Goal: Task Accomplishment & Management: Manage account settings

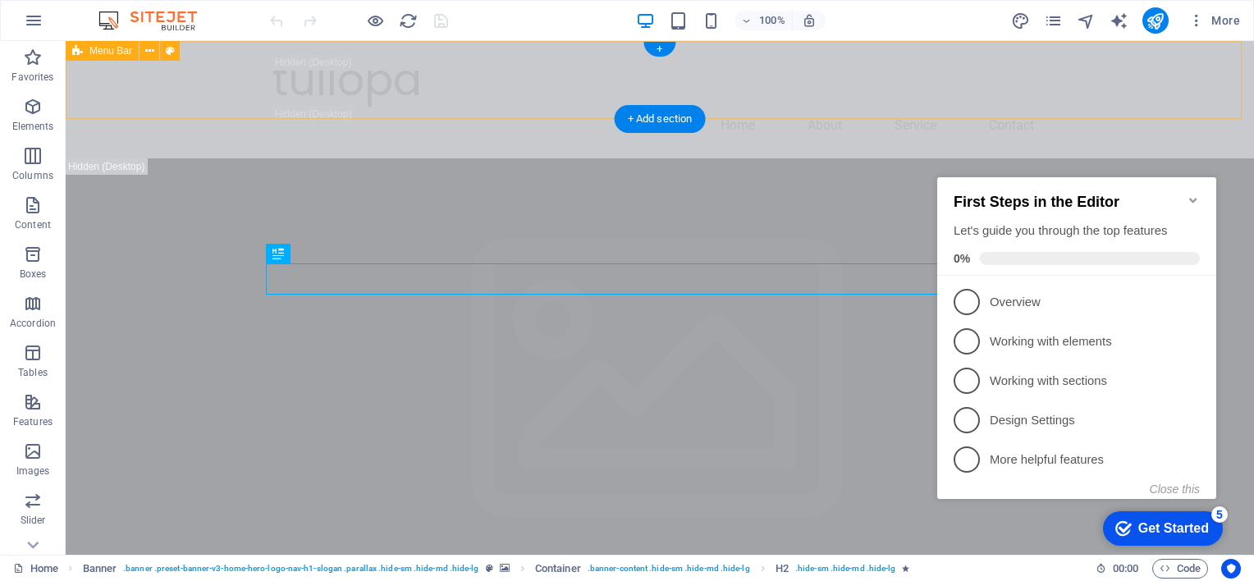
click at [963, 106] on div "tullopa Home About Service Contact" at bounding box center [660, 99] width 1188 height 117
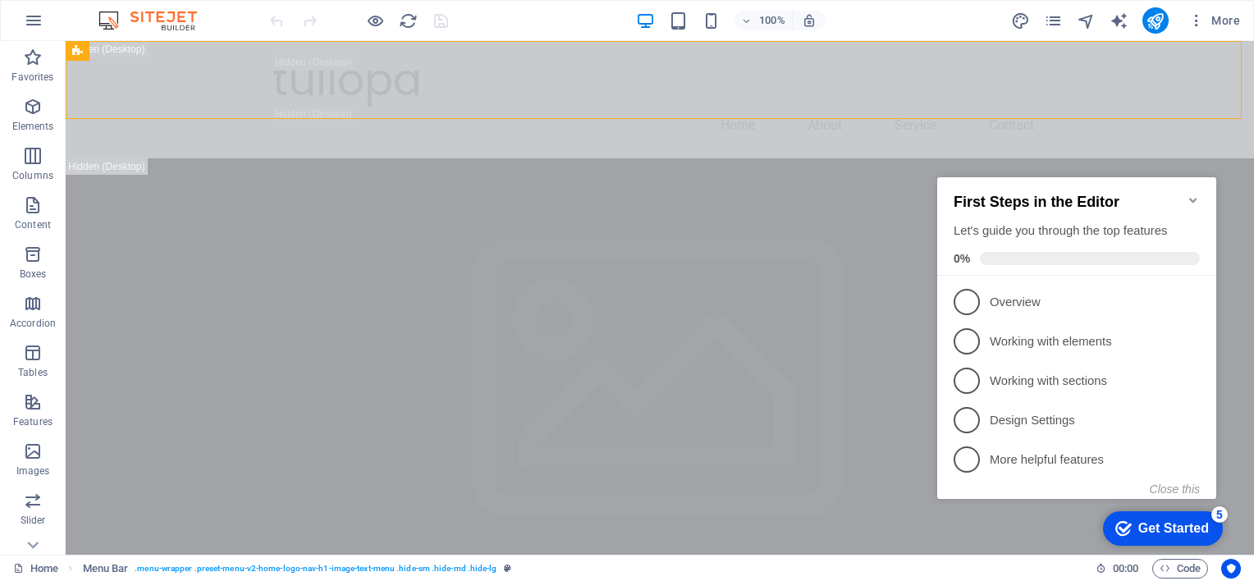
click at [1190, 194] on icon "Minimize checklist" at bounding box center [1193, 200] width 13 height 13
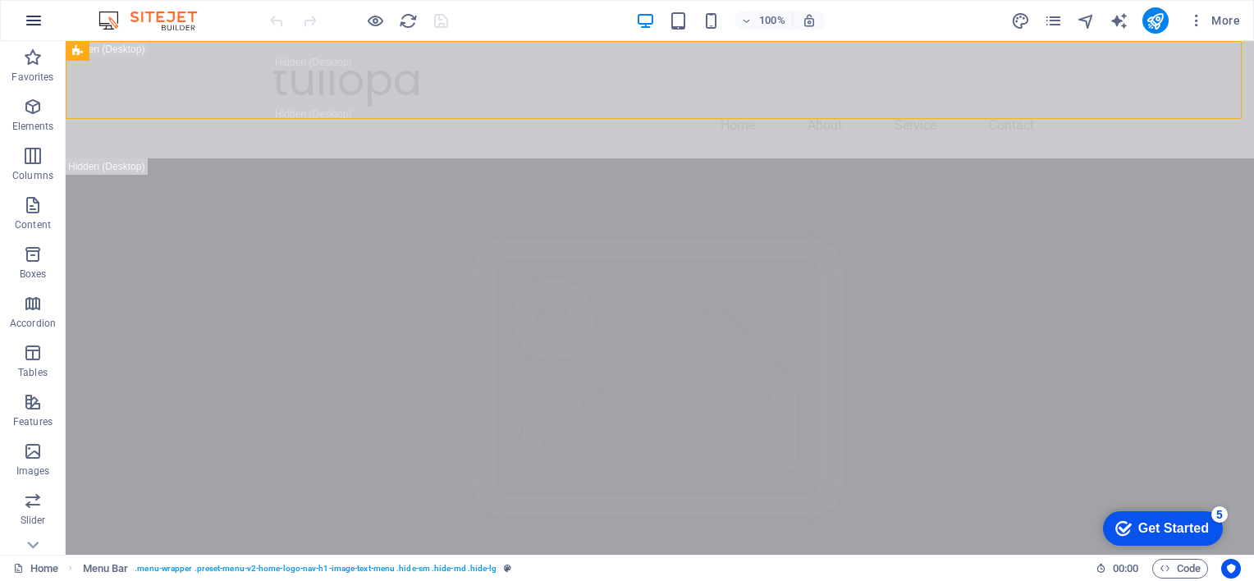
click at [39, 25] on icon "button" at bounding box center [34, 21] width 20 height 20
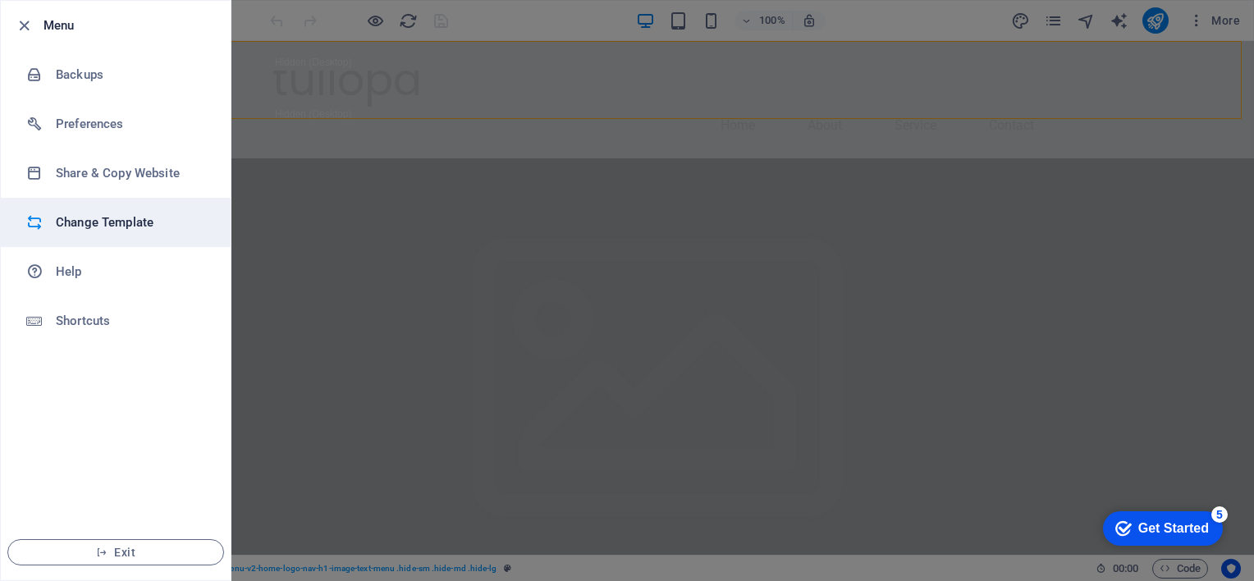
click at [112, 230] on h6 "Change Template" at bounding box center [132, 223] width 152 height 20
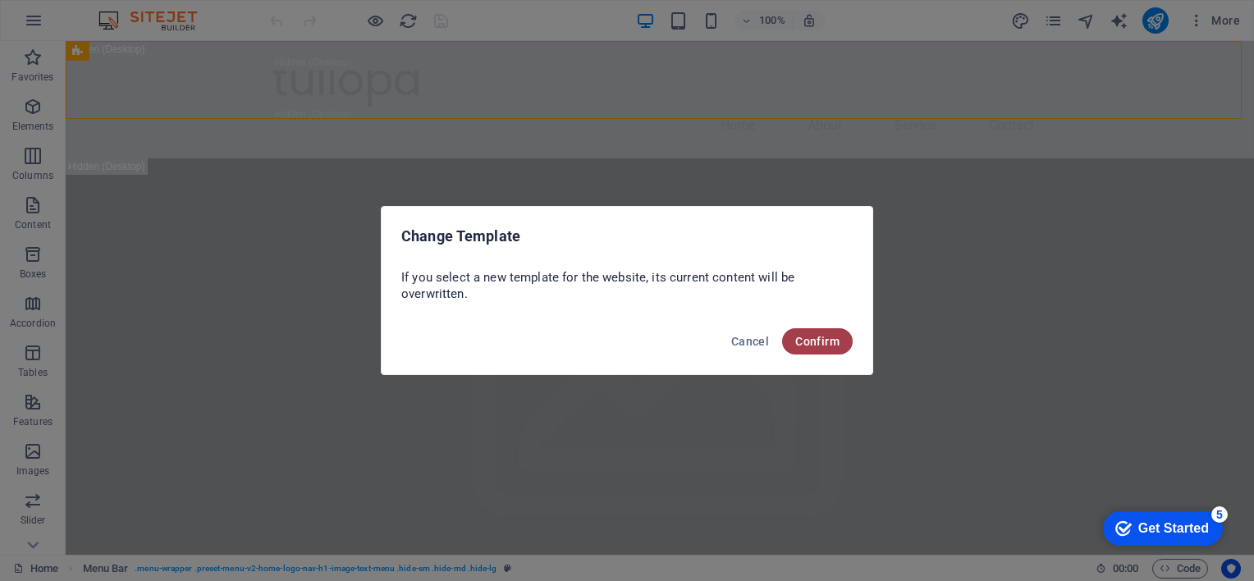
click at [808, 344] on span "Confirm" at bounding box center [817, 341] width 44 height 13
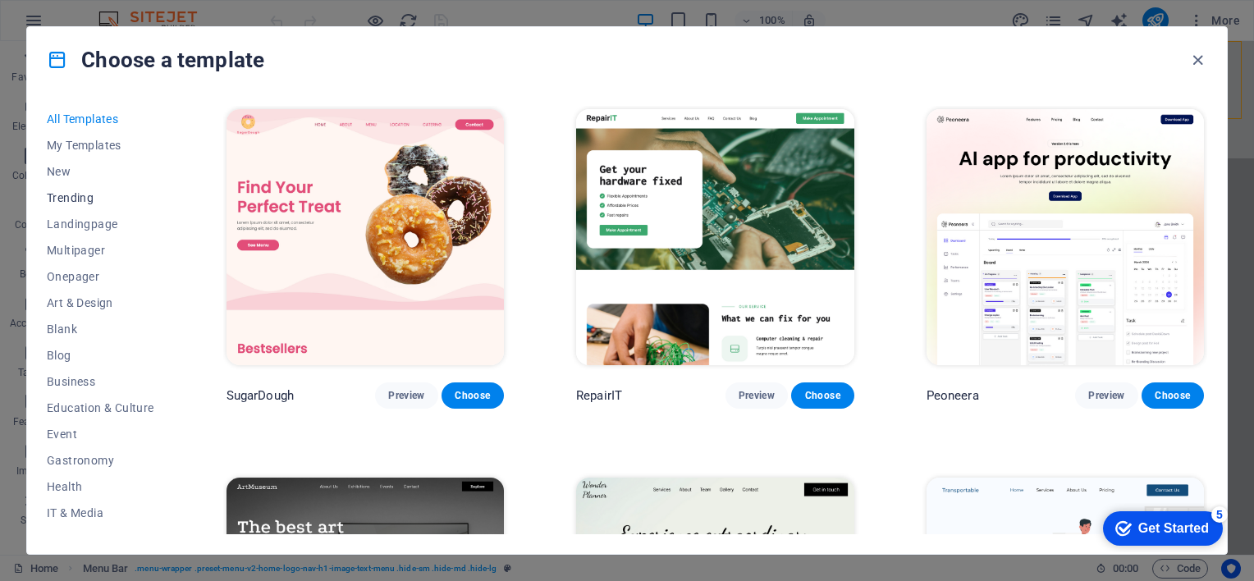
click at [74, 194] on span "Trending" at bounding box center [101, 197] width 108 height 13
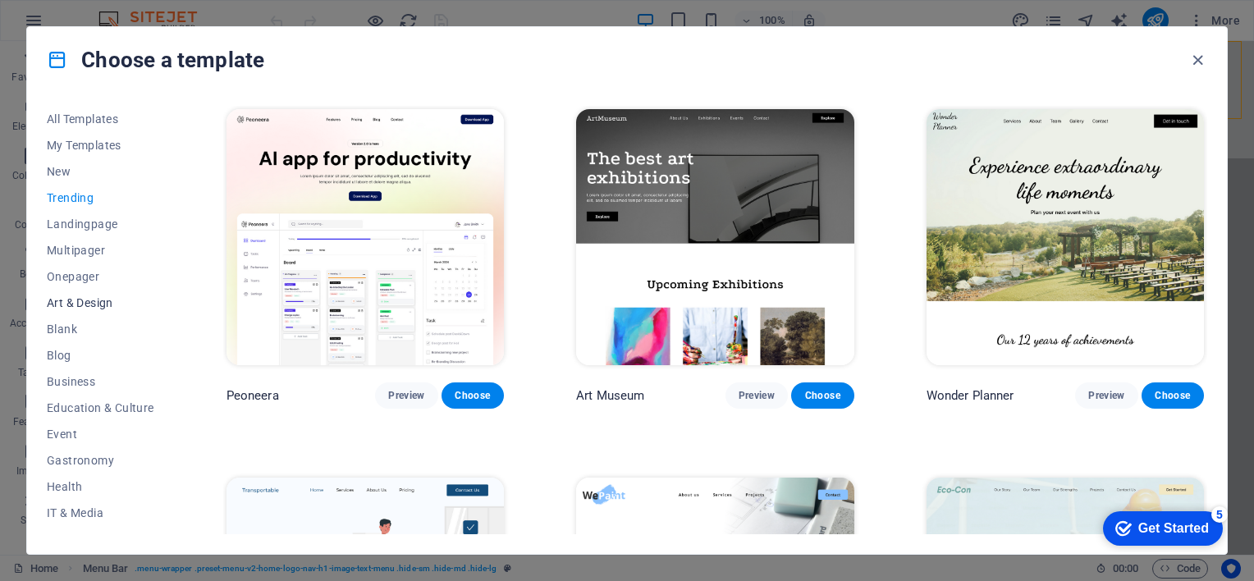
click at [94, 302] on span "Art & Design" at bounding box center [101, 302] width 108 height 13
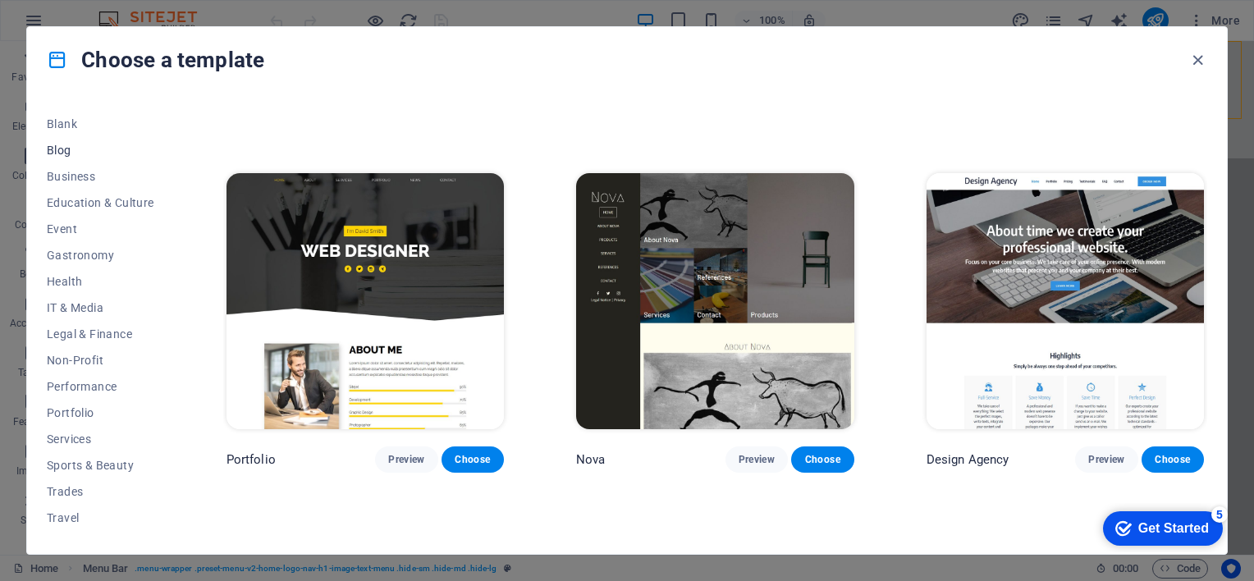
scroll to position [227, 0]
click at [72, 463] on span "Trades" at bounding box center [101, 469] width 108 height 13
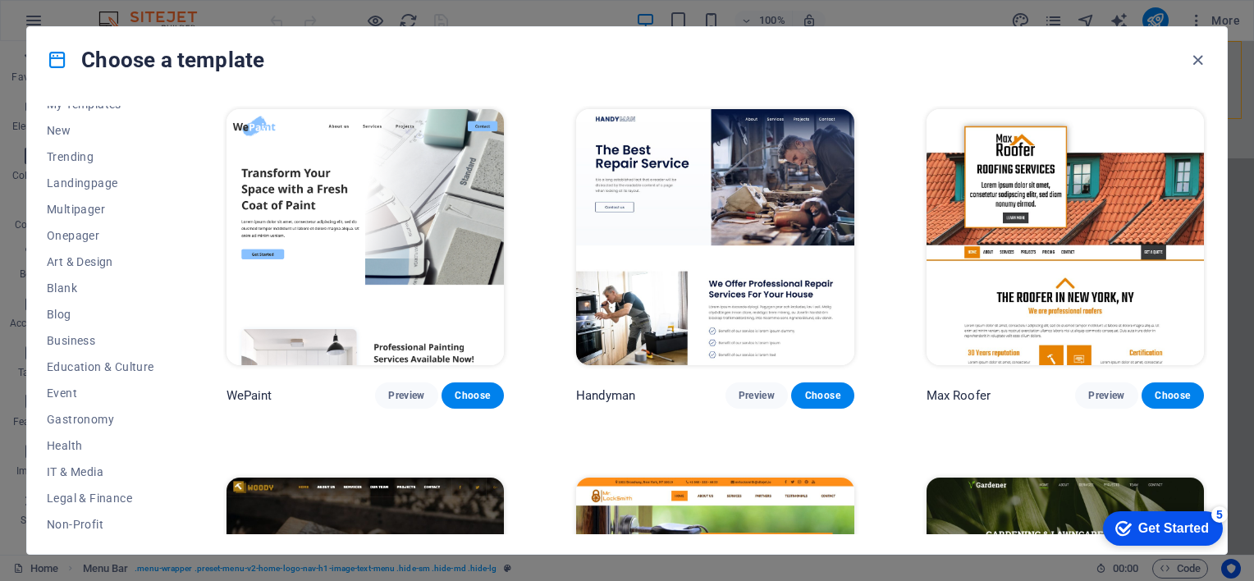
scroll to position [40, 0]
click at [62, 330] on button "Business" at bounding box center [101, 341] width 108 height 26
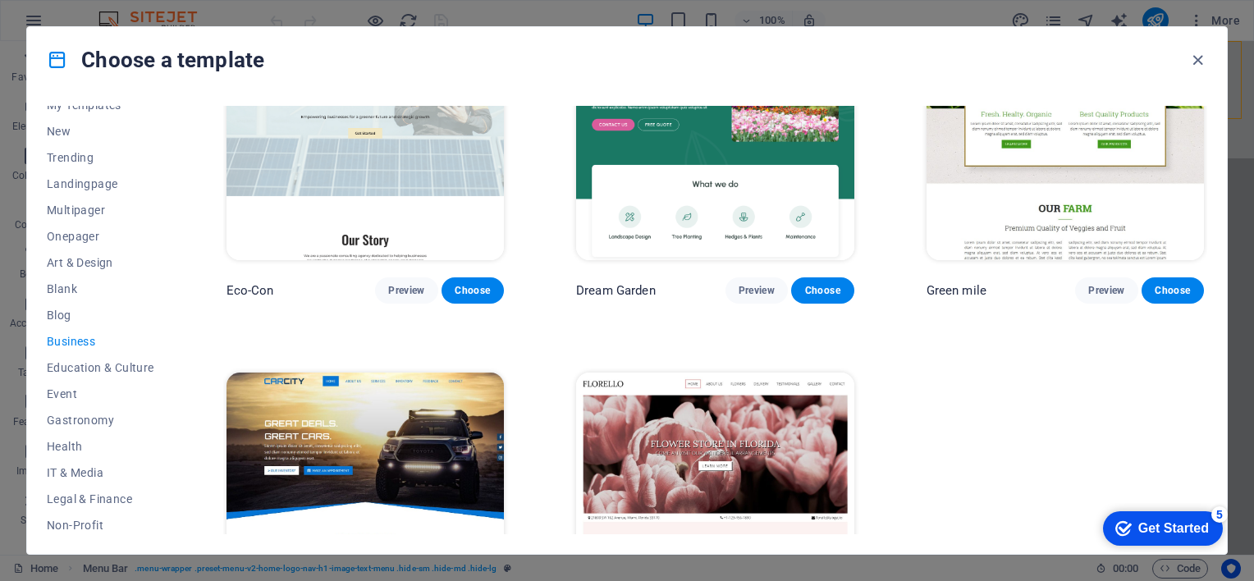
scroll to position [80, 0]
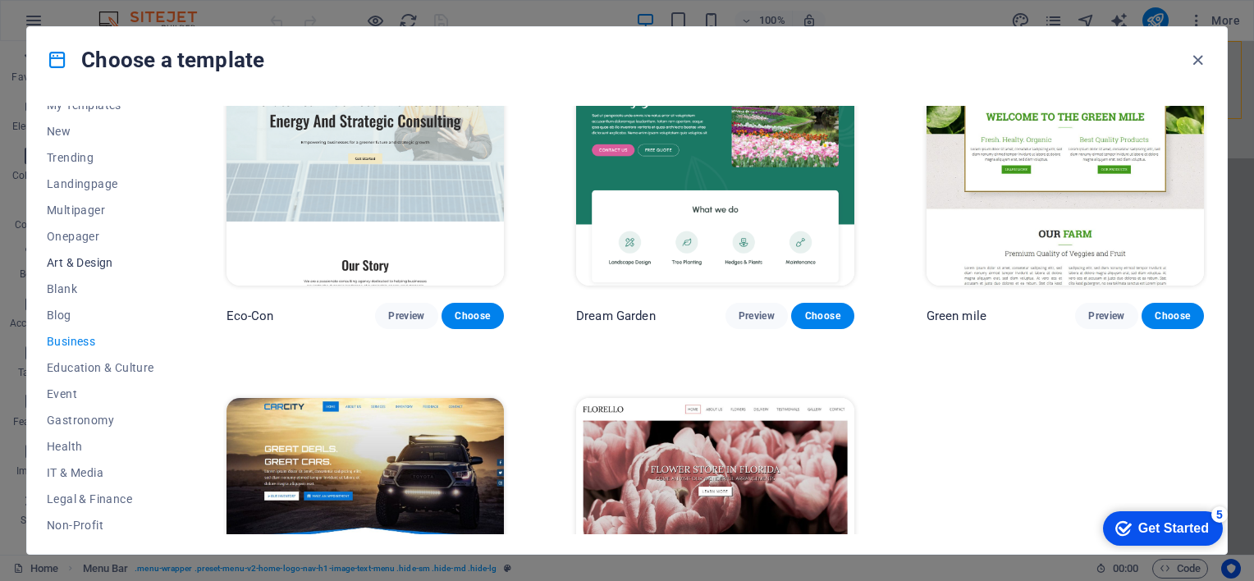
click at [78, 263] on span "Art & Design" at bounding box center [101, 262] width 108 height 13
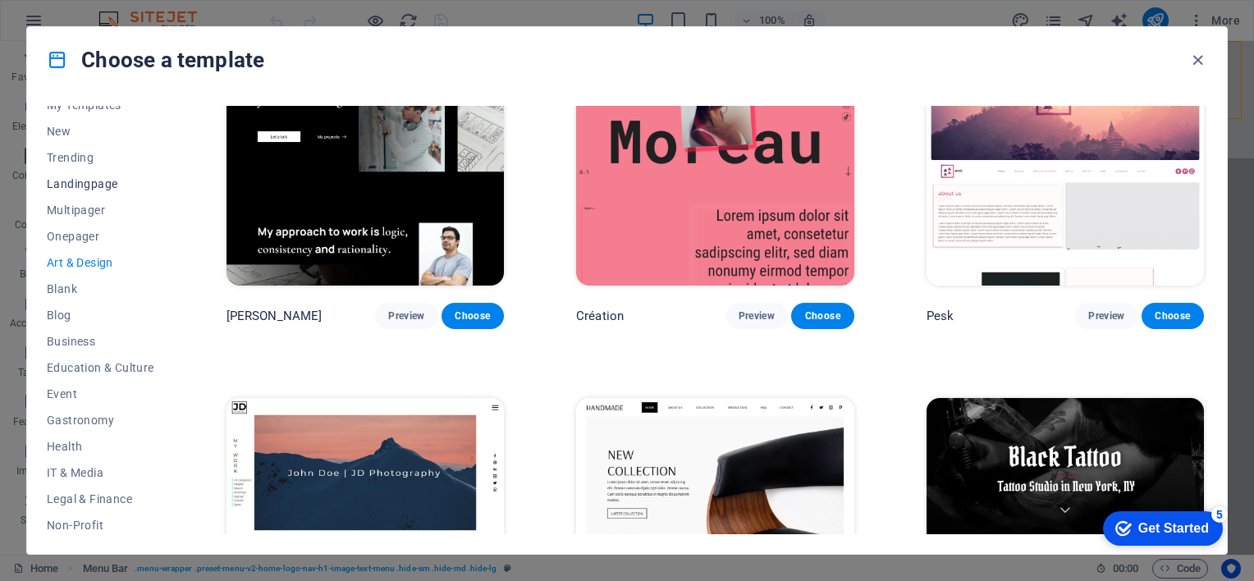
click at [100, 187] on span "Landingpage" at bounding box center [101, 183] width 108 height 13
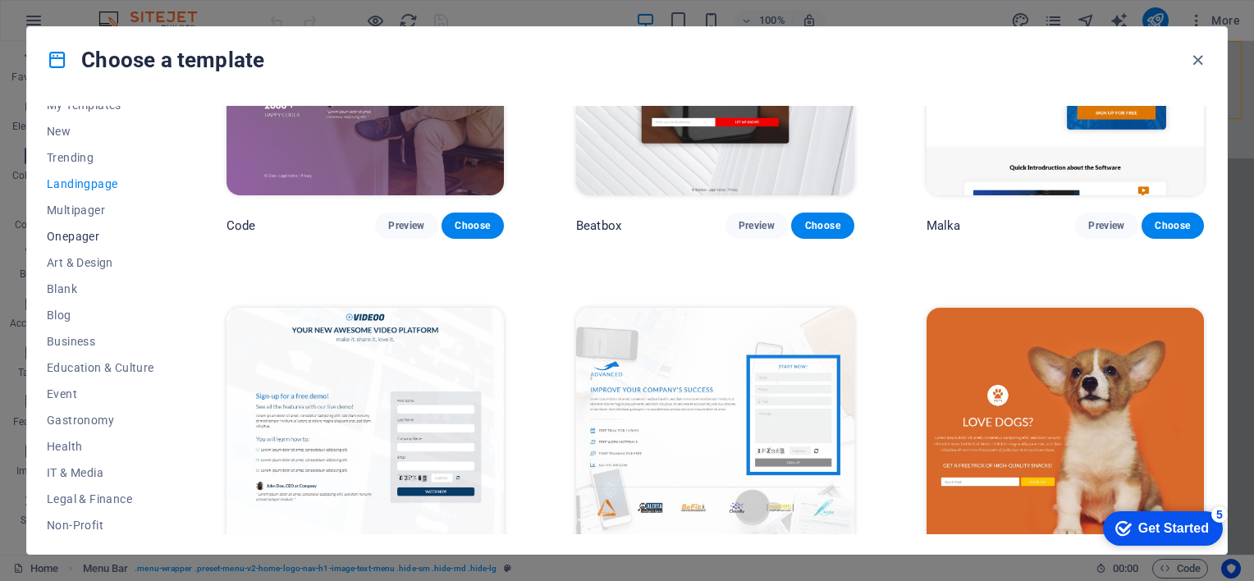
scroll to position [0, 0]
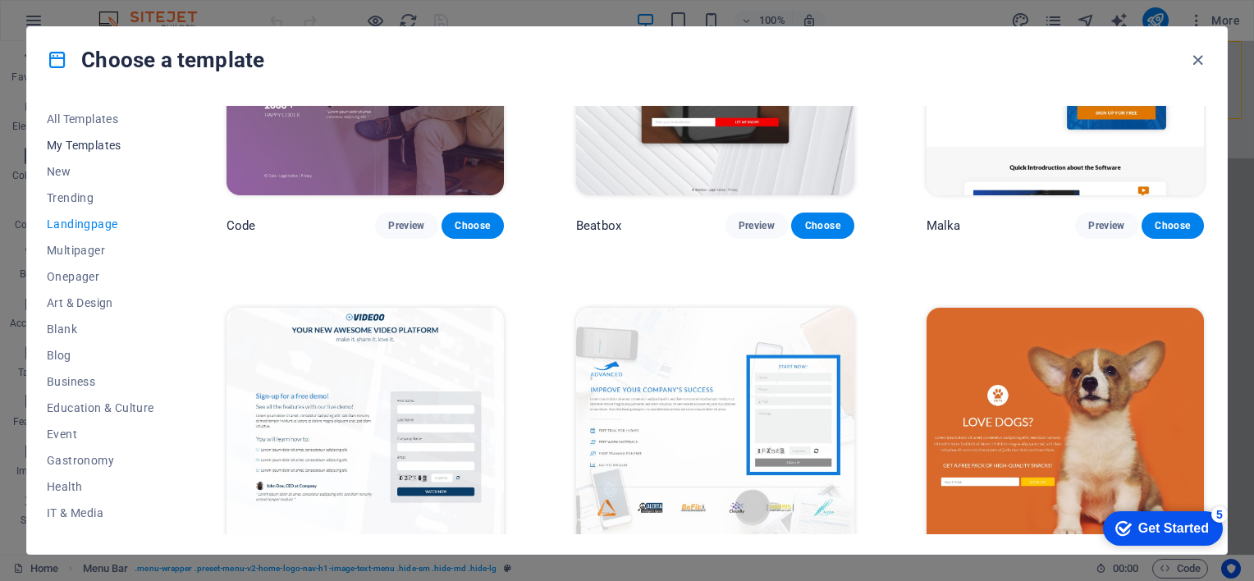
click at [101, 143] on span "My Templates" at bounding box center [101, 145] width 108 height 13
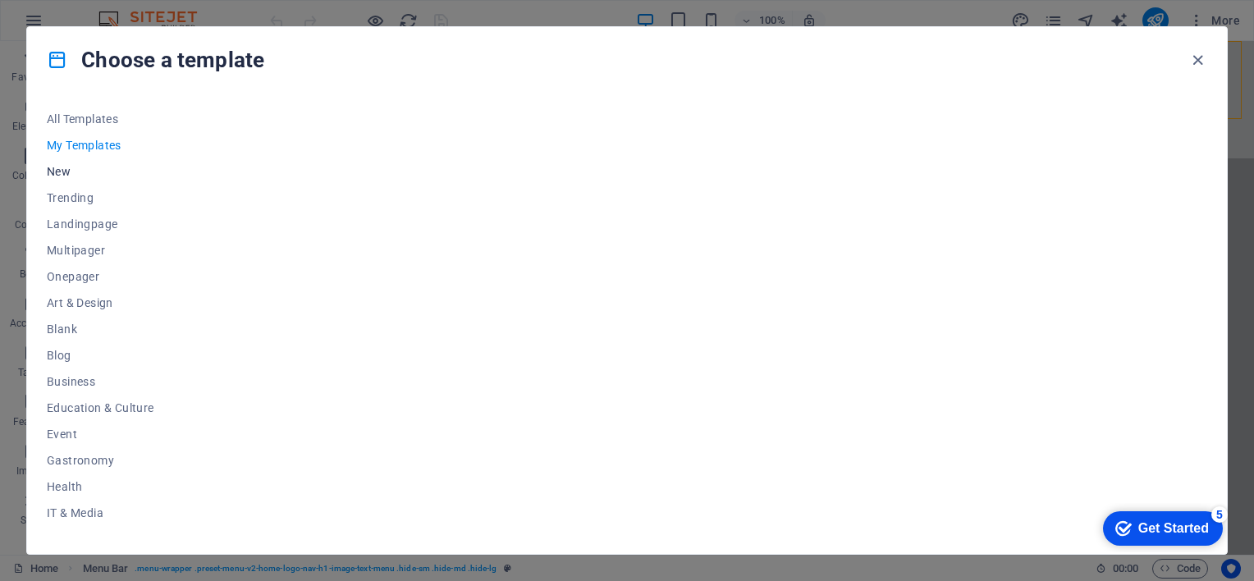
click at [69, 167] on span "New" at bounding box center [101, 171] width 108 height 13
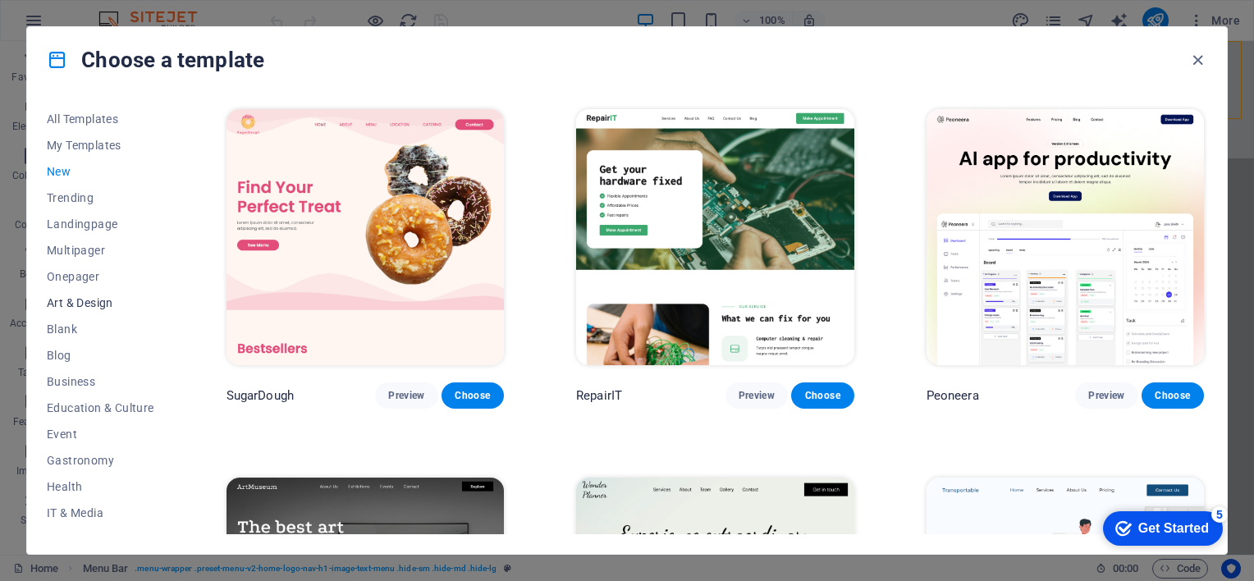
click at [90, 307] on span "Art & Design" at bounding box center [101, 302] width 108 height 13
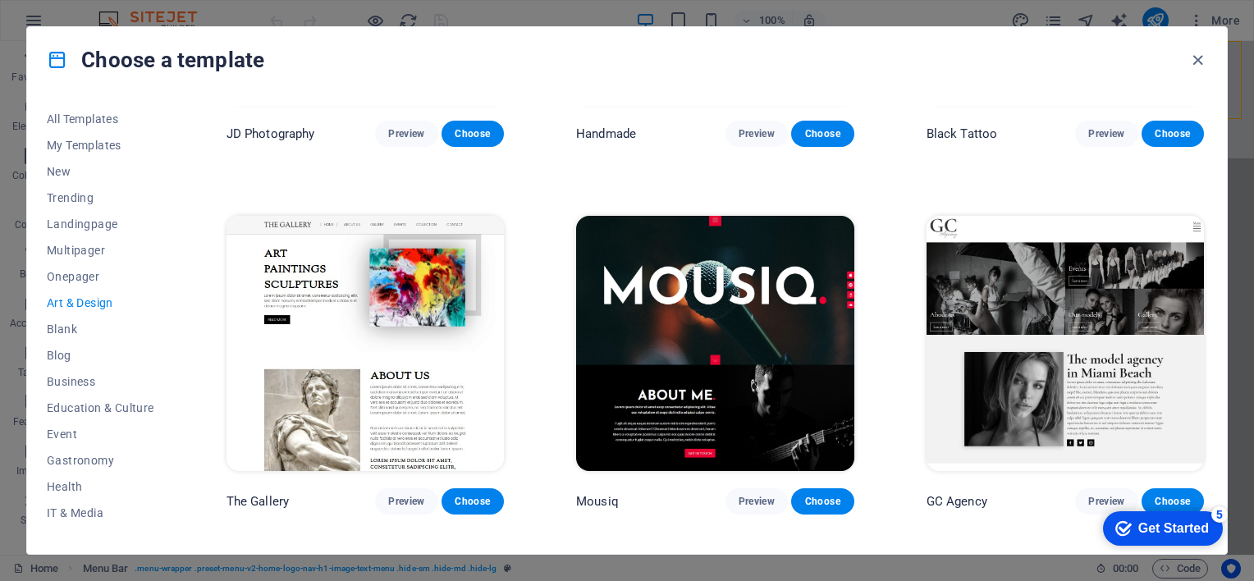
scroll to position [633, 0]
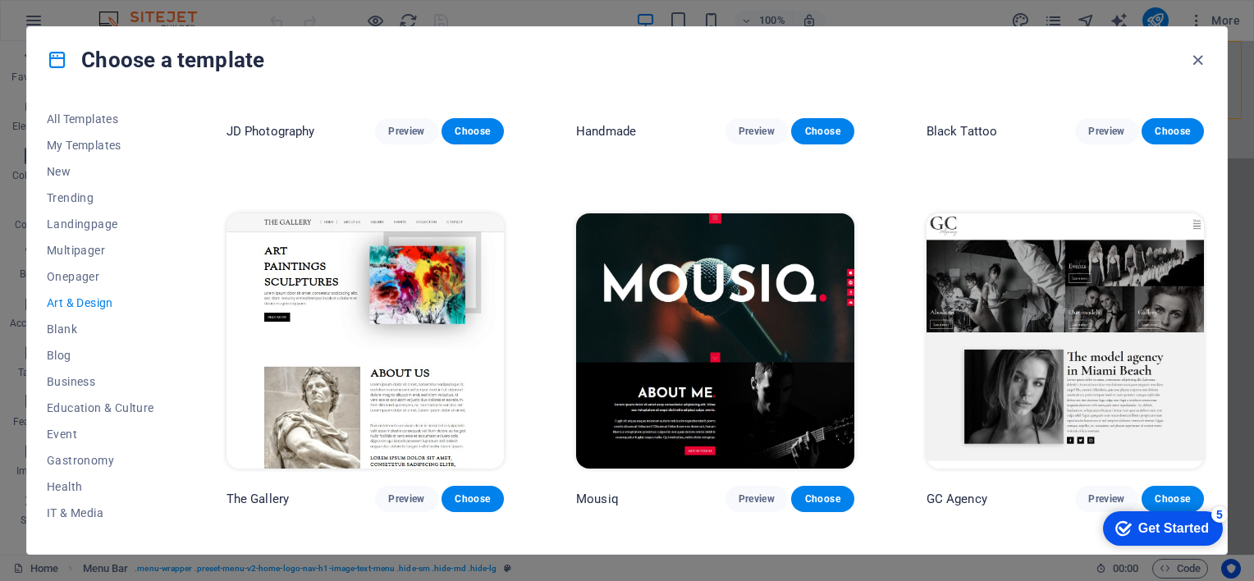
click at [656, 325] on img at bounding box center [714, 341] width 277 height 256
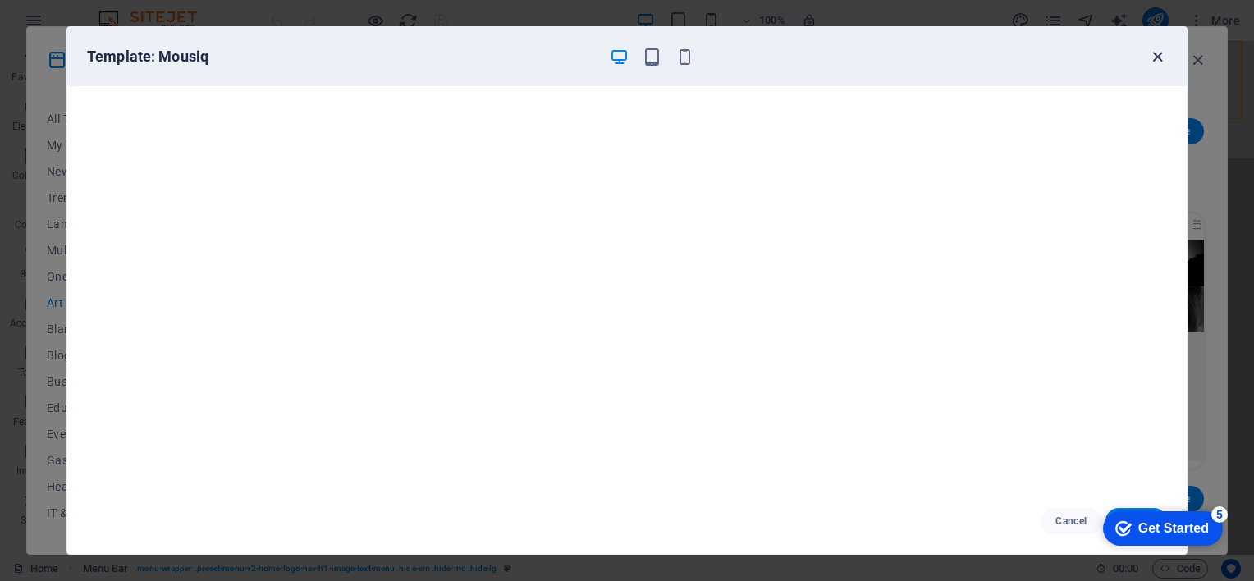
click at [1156, 57] on icon "button" at bounding box center [1157, 57] width 19 height 19
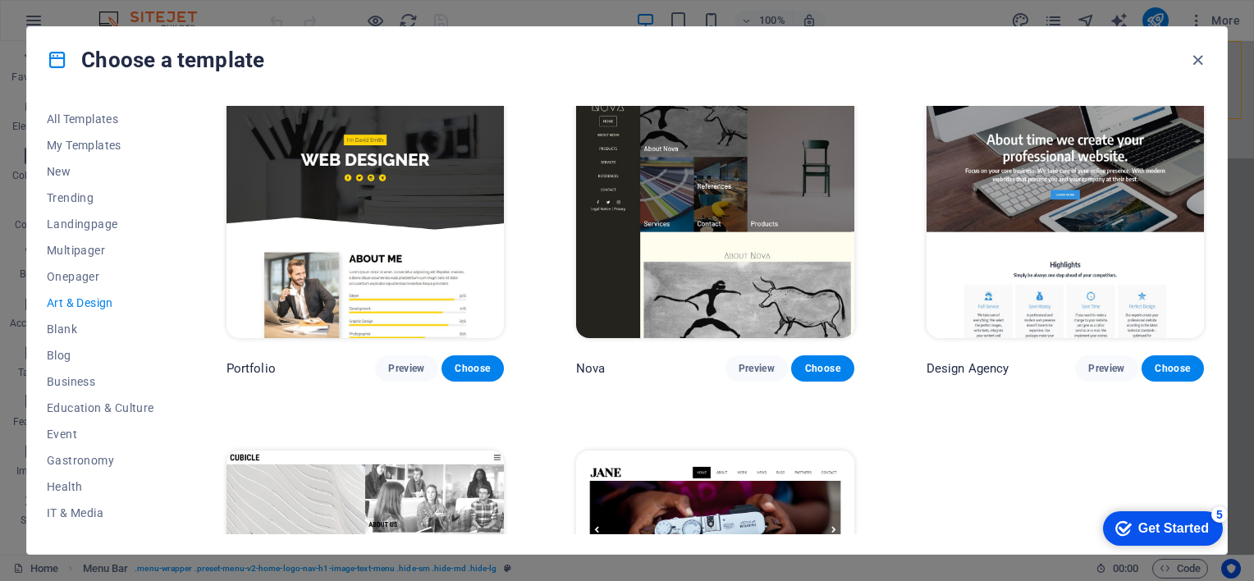
scroll to position [1339, 0]
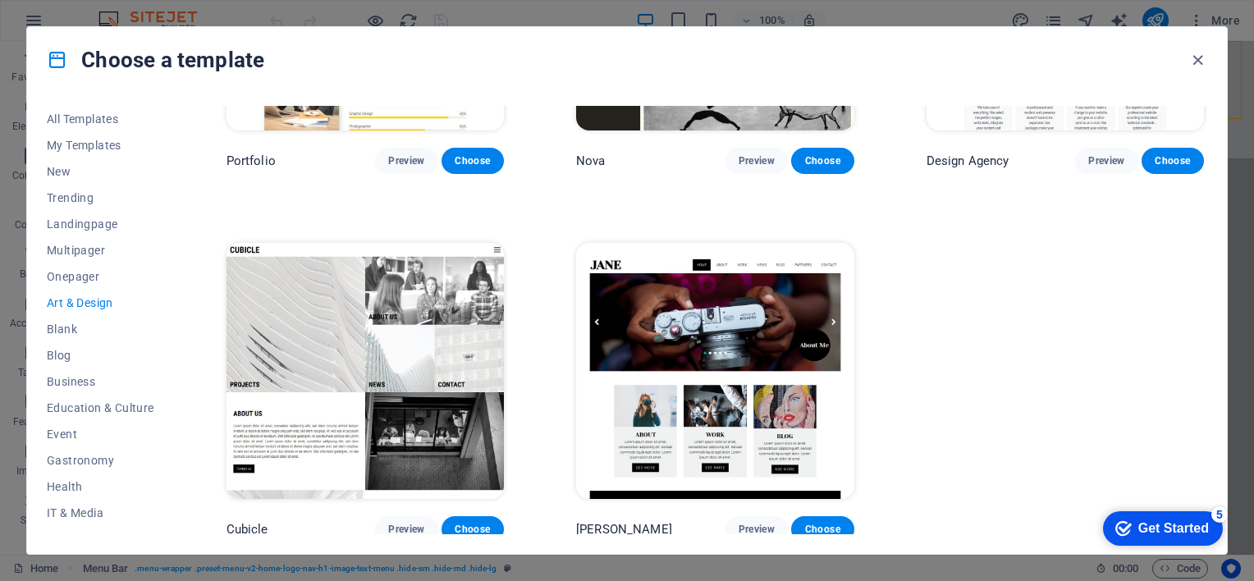
click at [436, 358] on img at bounding box center [365, 371] width 277 height 256
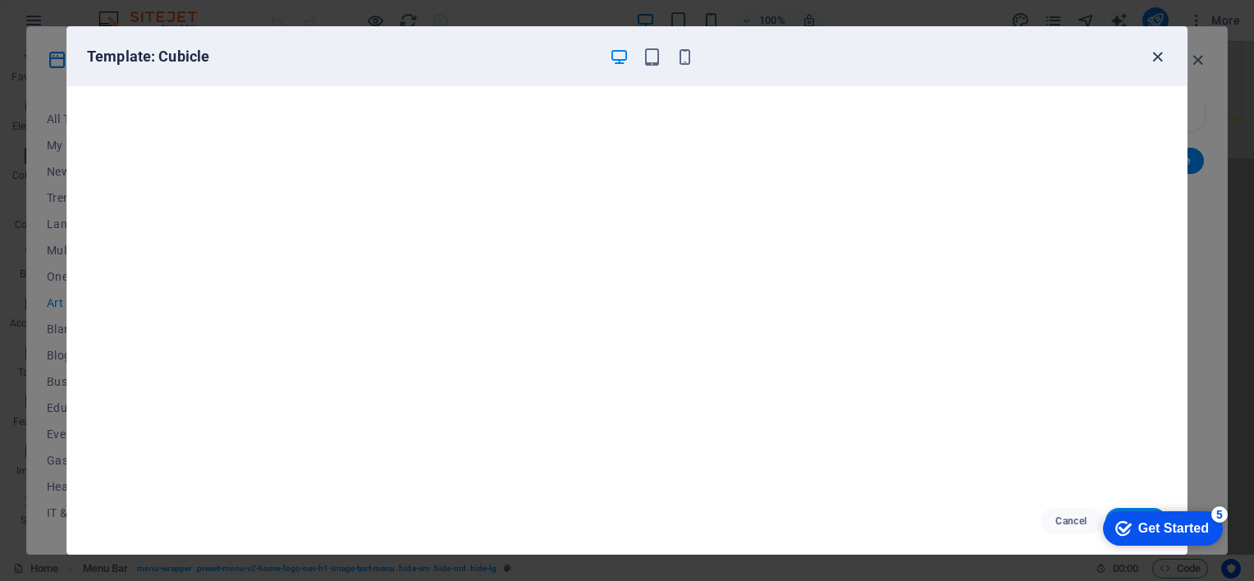
click at [1155, 50] on icon "button" at bounding box center [1157, 57] width 19 height 19
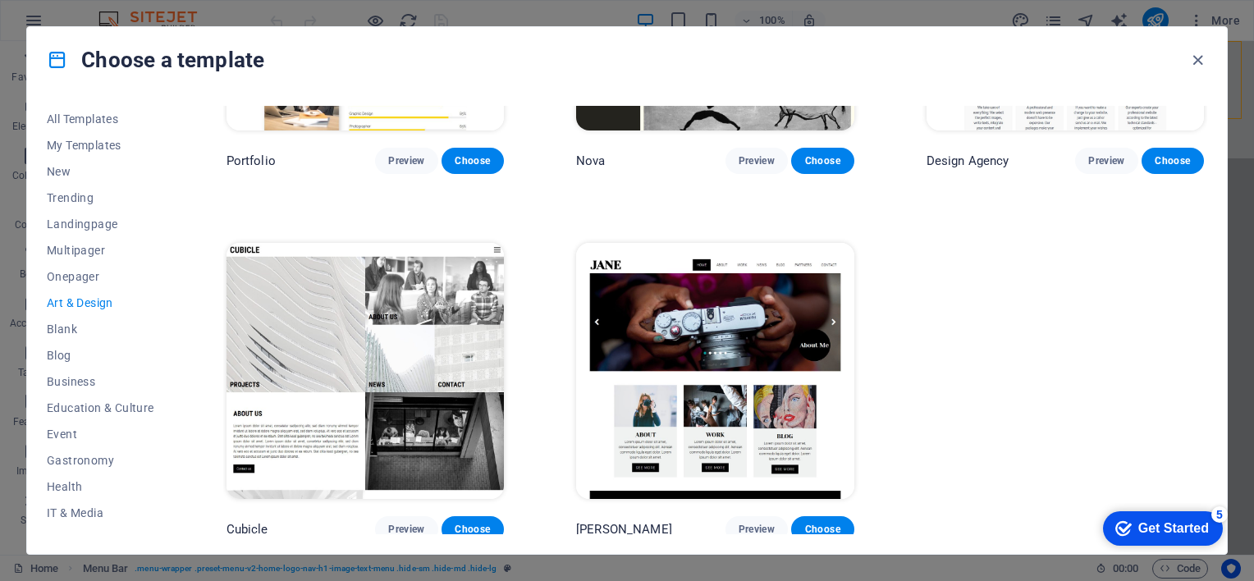
click at [796, 318] on img at bounding box center [714, 371] width 277 height 256
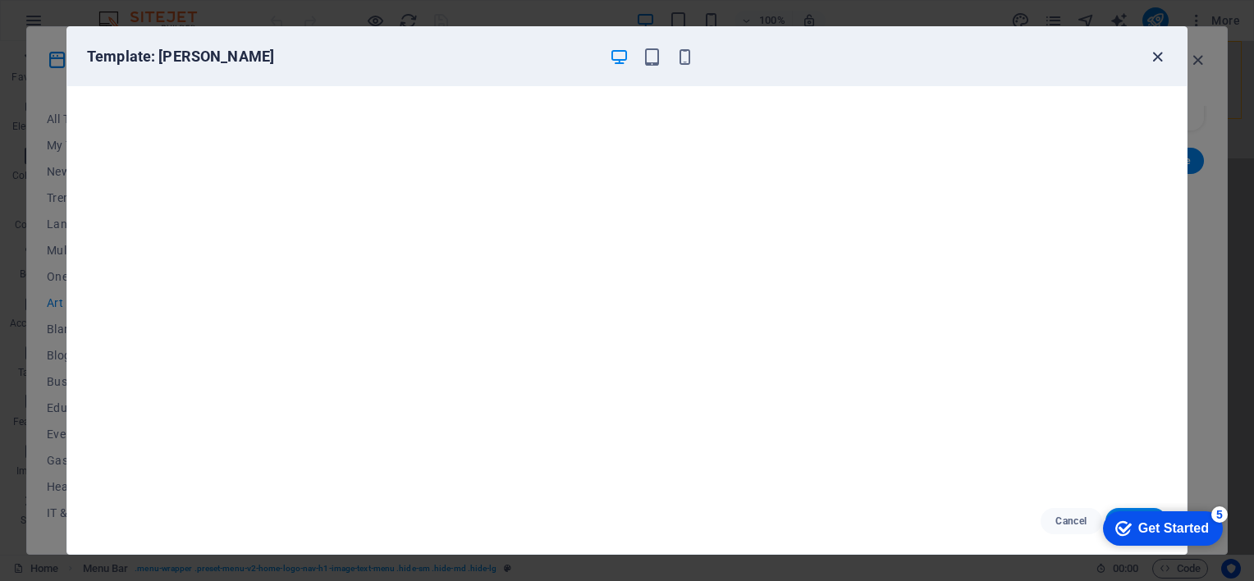
click at [1149, 53] on icon "button" at bounding box center [1157, 57] width 19 height 19
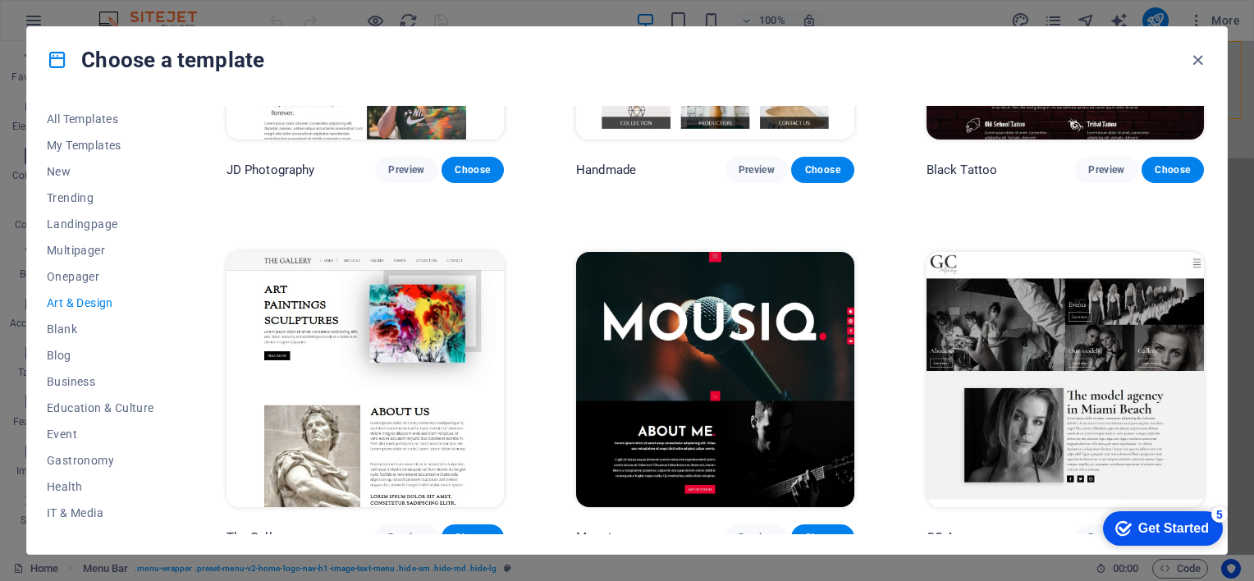
scroll to position [594, 0]
click at [826, 364] on img at bounding box center [714, 380] width 277 height 256
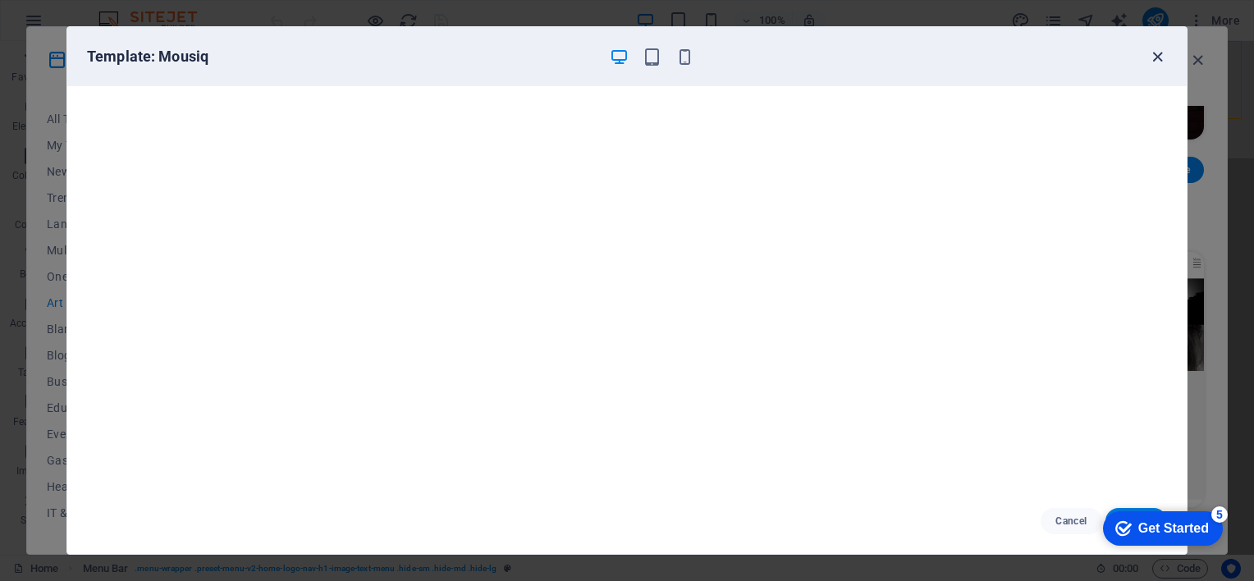
click at [1156, 62] on icon "button" at bounding box center [1157, 57] width 19 height 19
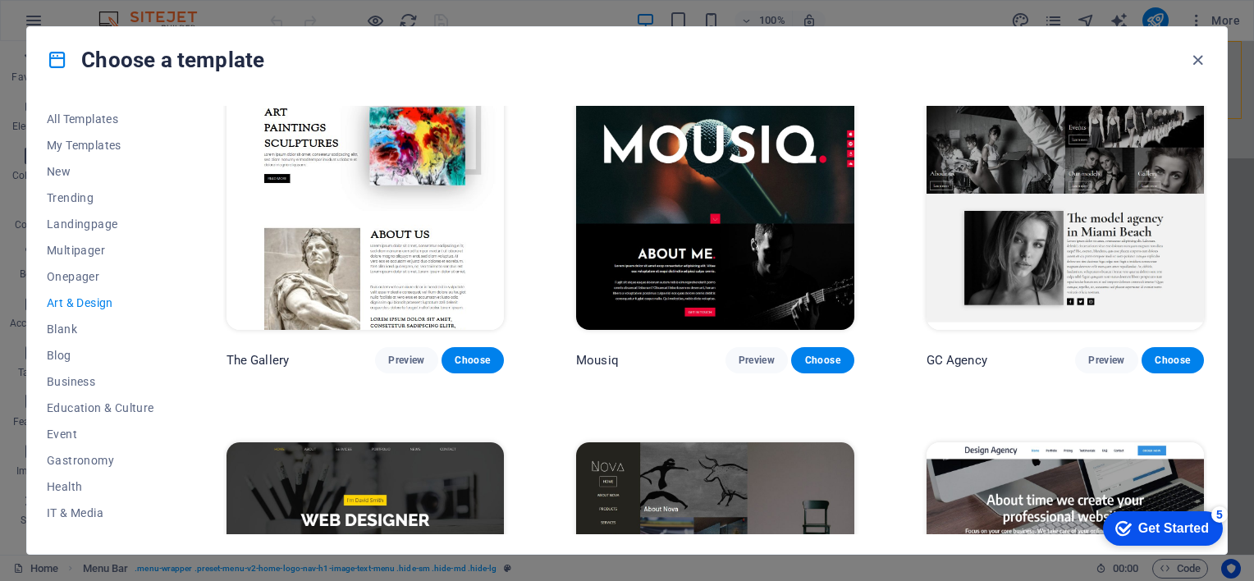
scroll to position [775, 0]
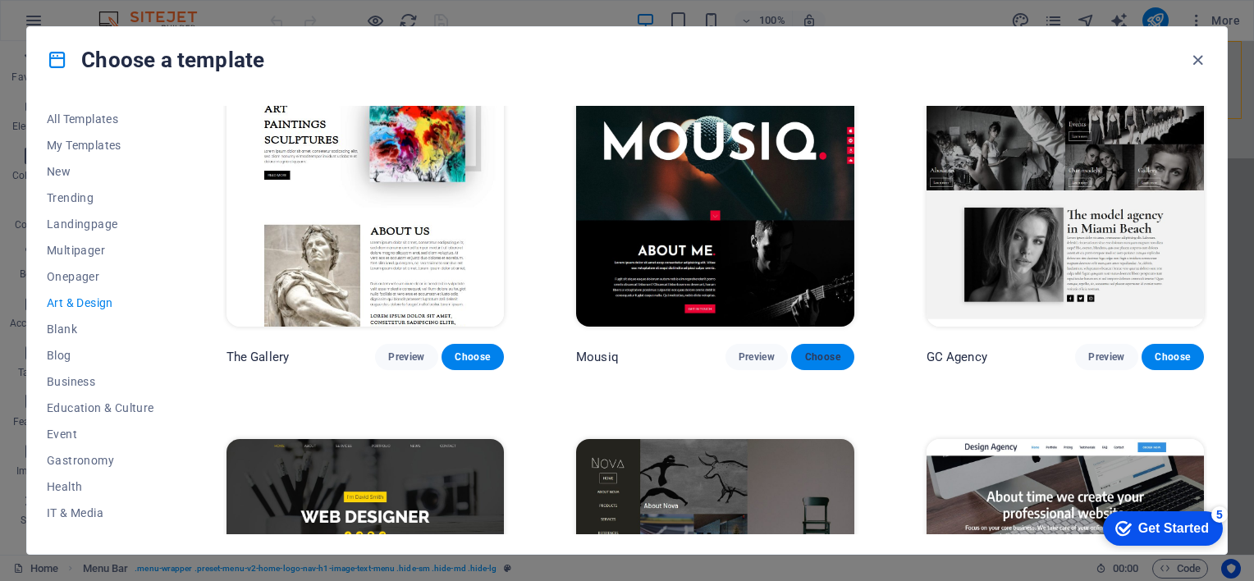
click at [812, 351] on span "Choose" at bounding box center [822, 356] width 36 height 13
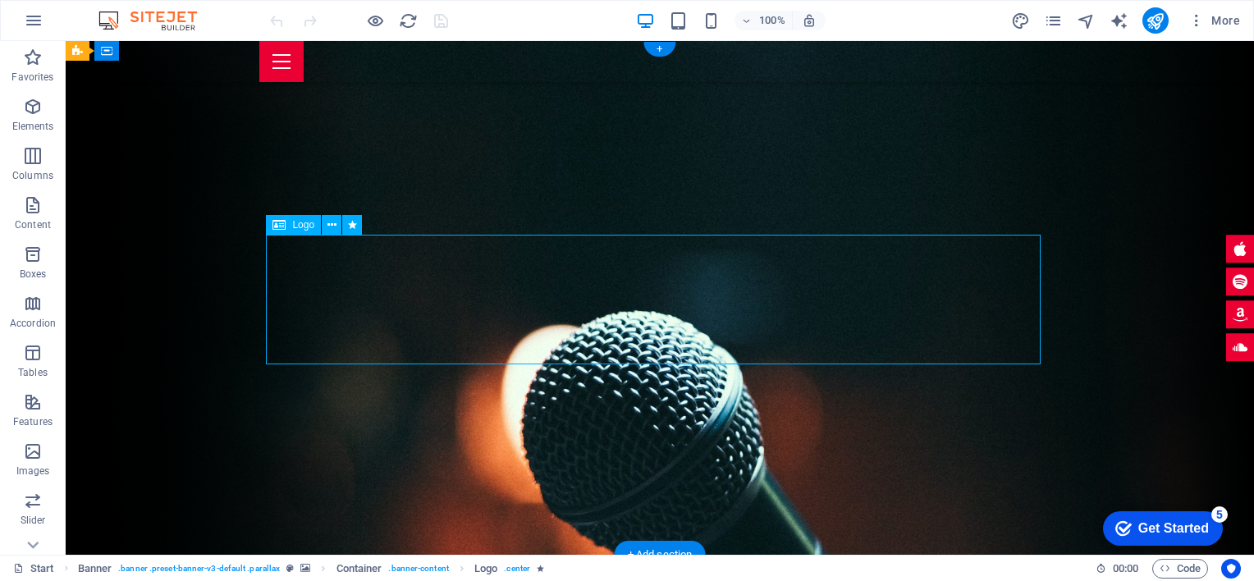
select select "px"
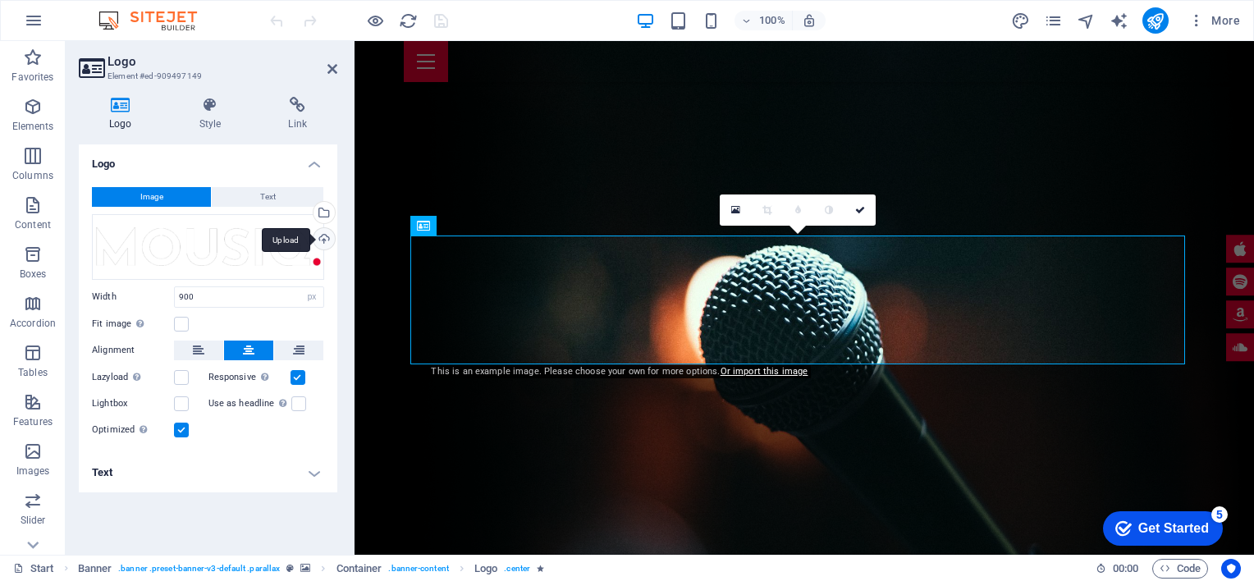
click at [325, 240] on div "Upload" at bounding box center [322, 240] width 25 height 25
click at [323, 211] on div "Select files from the file manager, stock photos, or upload file(s)" at bounding box center [322, 214] width 25 height 25
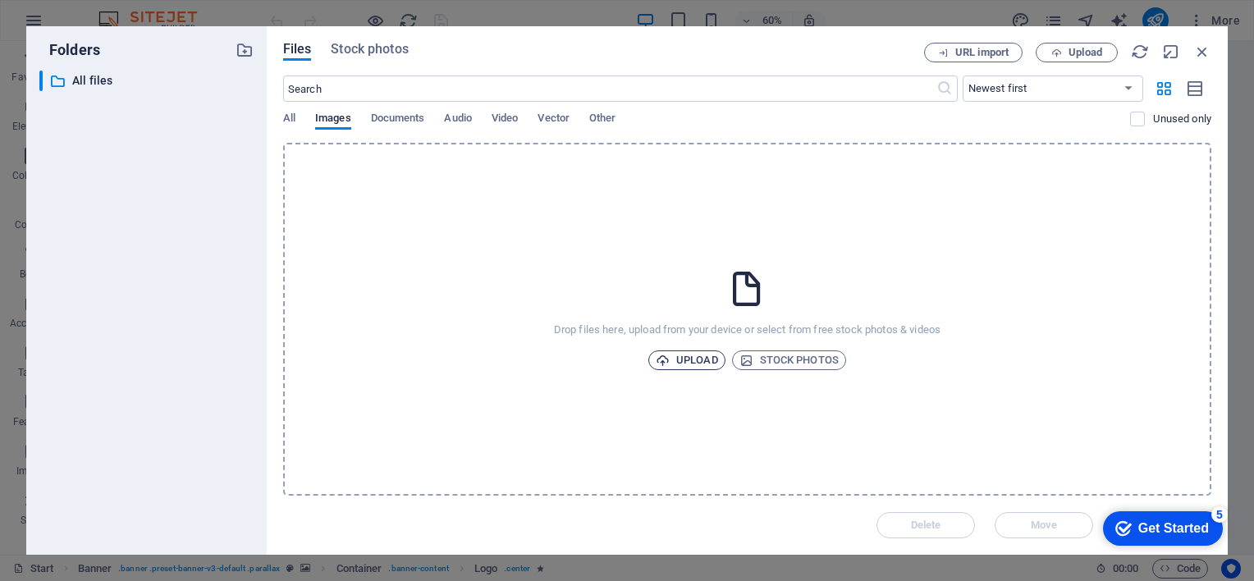
click at [673, 359] on span "Upload" at bounding box center [687, 360] width 62 height 20
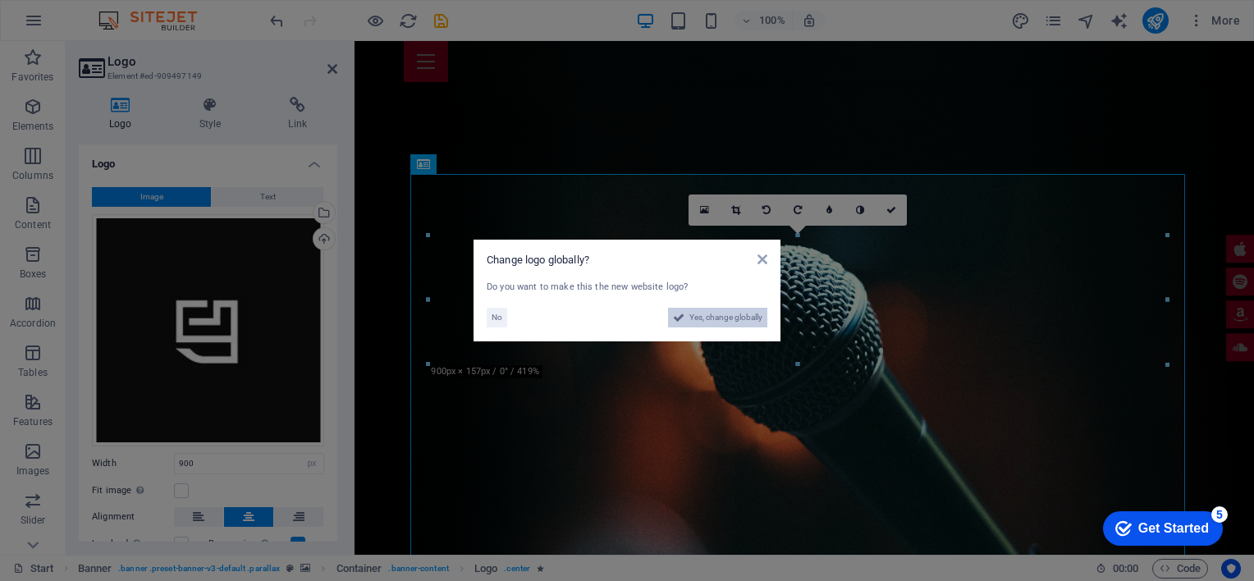
click at [723, 312] on span "Yes, change globally" at bounding box center [725, 318] width 73 height 20
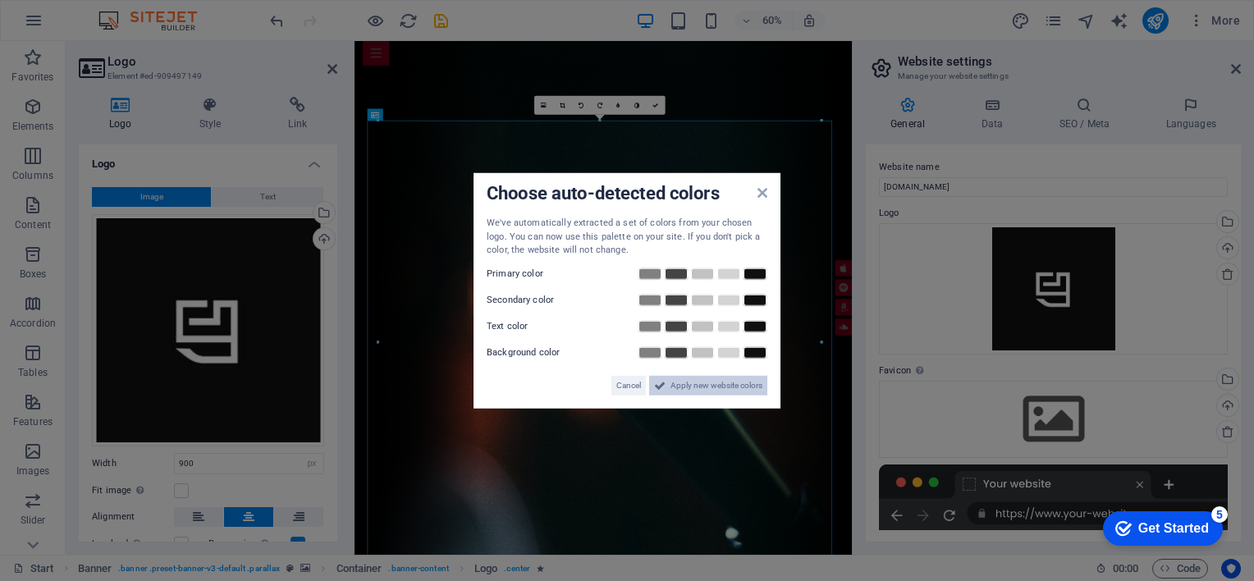
click at [713, 384] on span "Apply new website colors" at bounding box center [716, 385] width 92 height 20
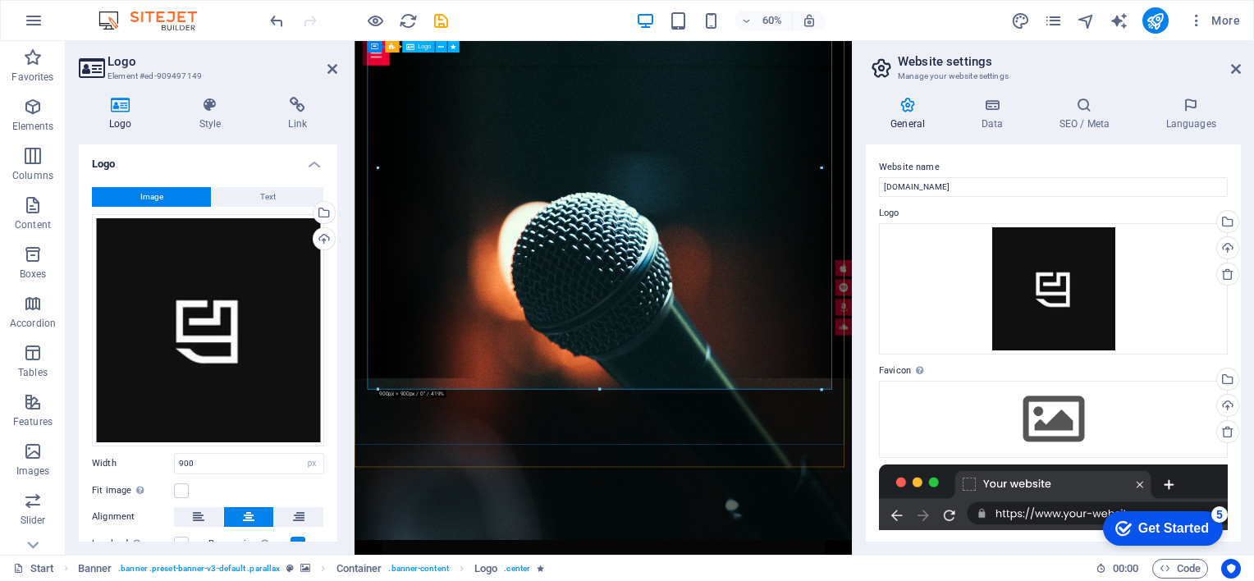
scroll to position [291, 0]
drag, startPoint x: 953, startPoint y: 431, endPoint x: 842, endPoint y: 283, distance: 184.7
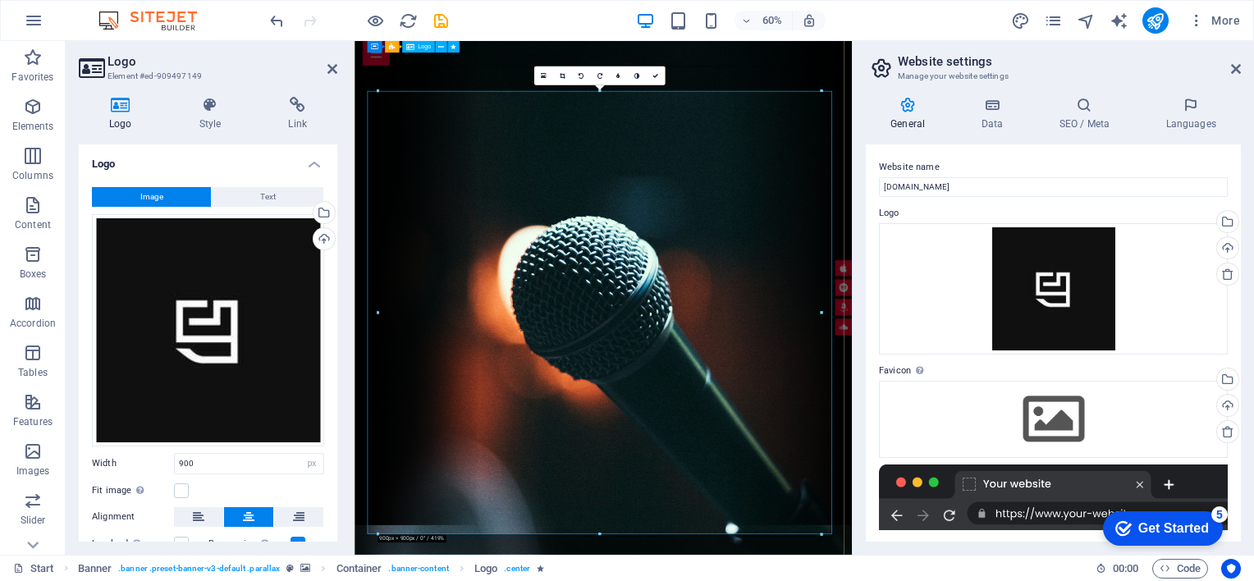
scroll to position [48, 0]
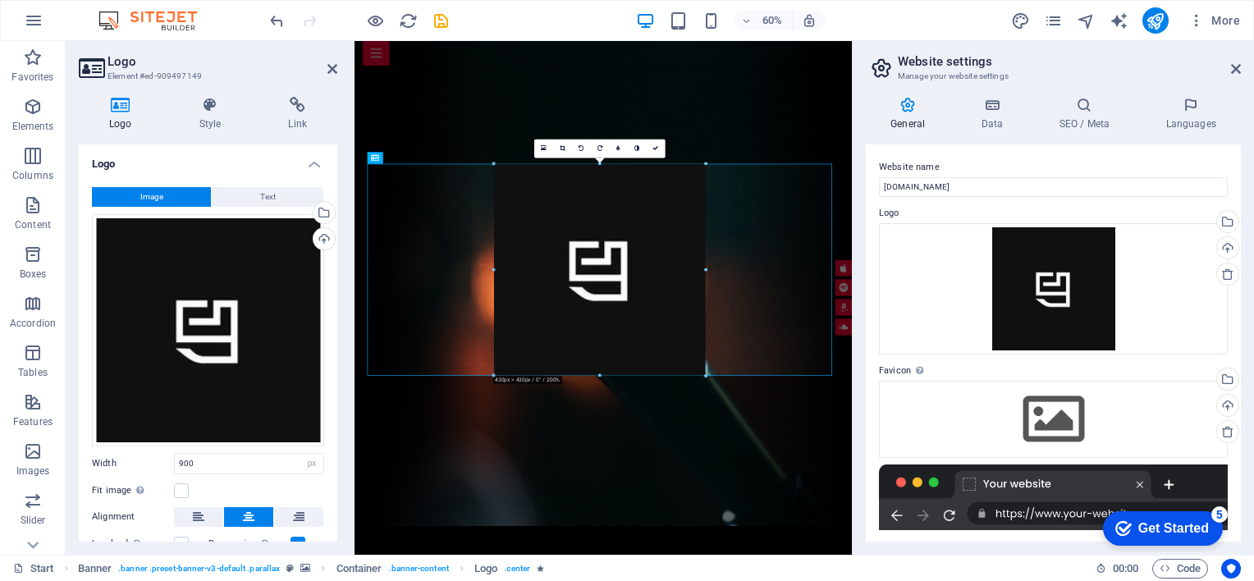
drag, startPoint x: 702, startPoint y: 164, endPoint x: 693, endPoint y: 255, distance: 91.5
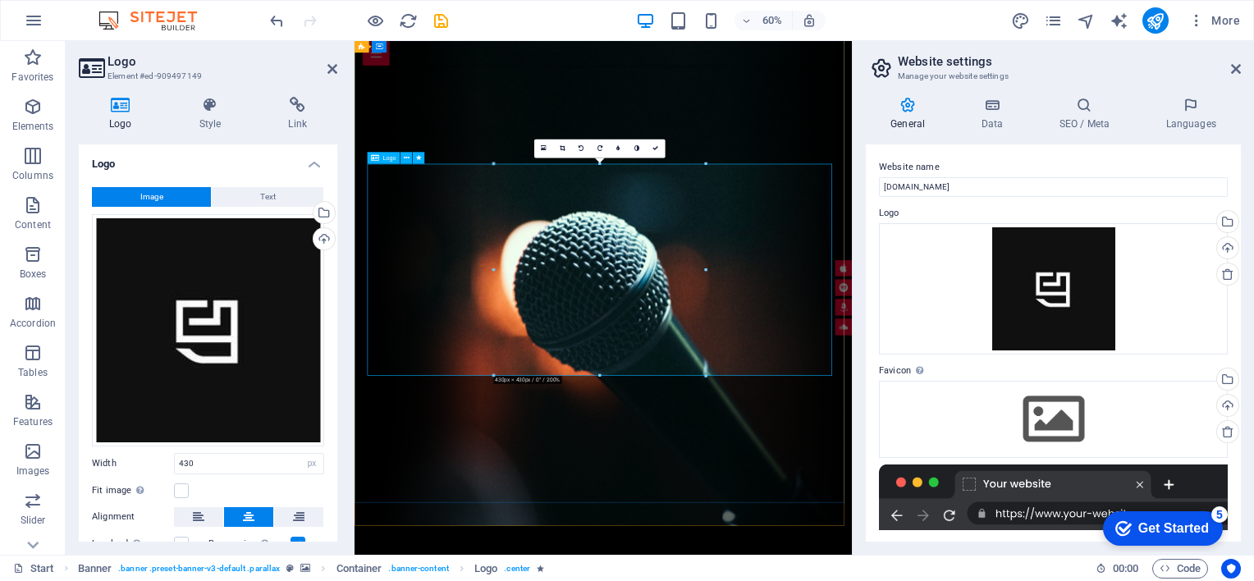
drag, startPoint x: 775, startPoint y: 587, endPoint x: 802, endPoint y: 474, distance: 116.4
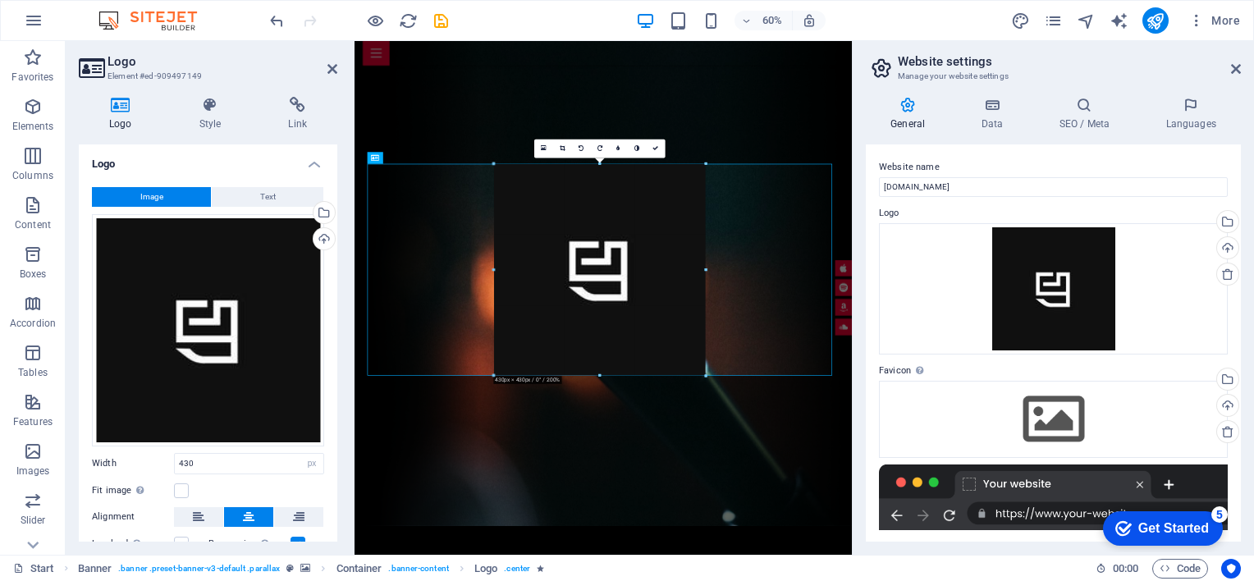
click at [753, 151] on div at bounding box center [600, 269] width 490 height 514
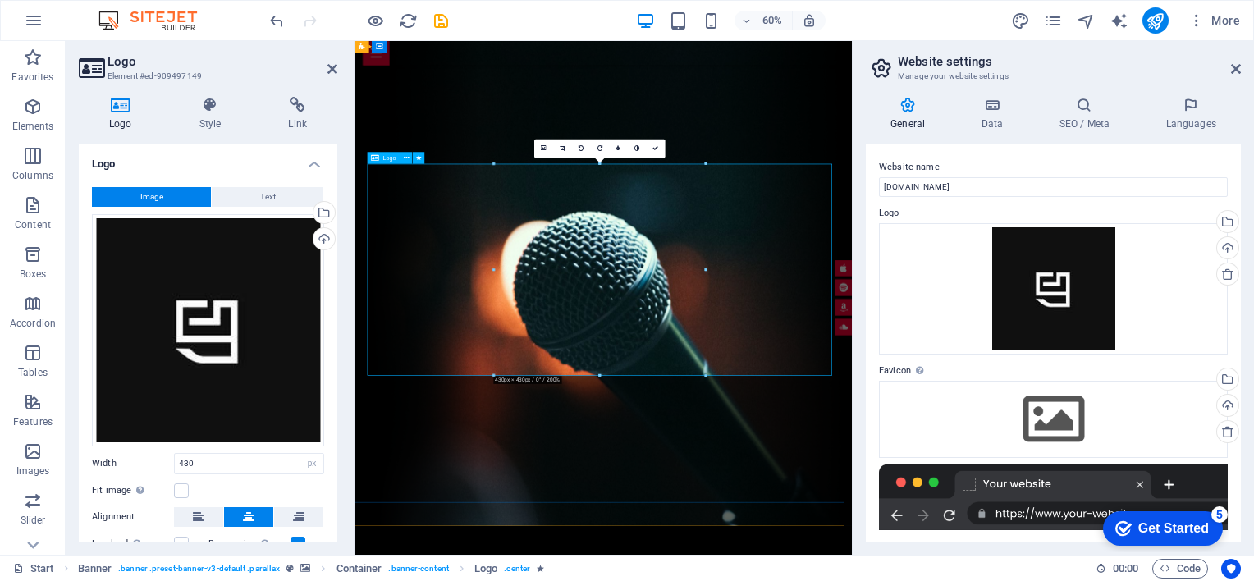
click at [268, 16] on icon "undo" at bounding box center [277, 20] width 19 height 19
type input "900"
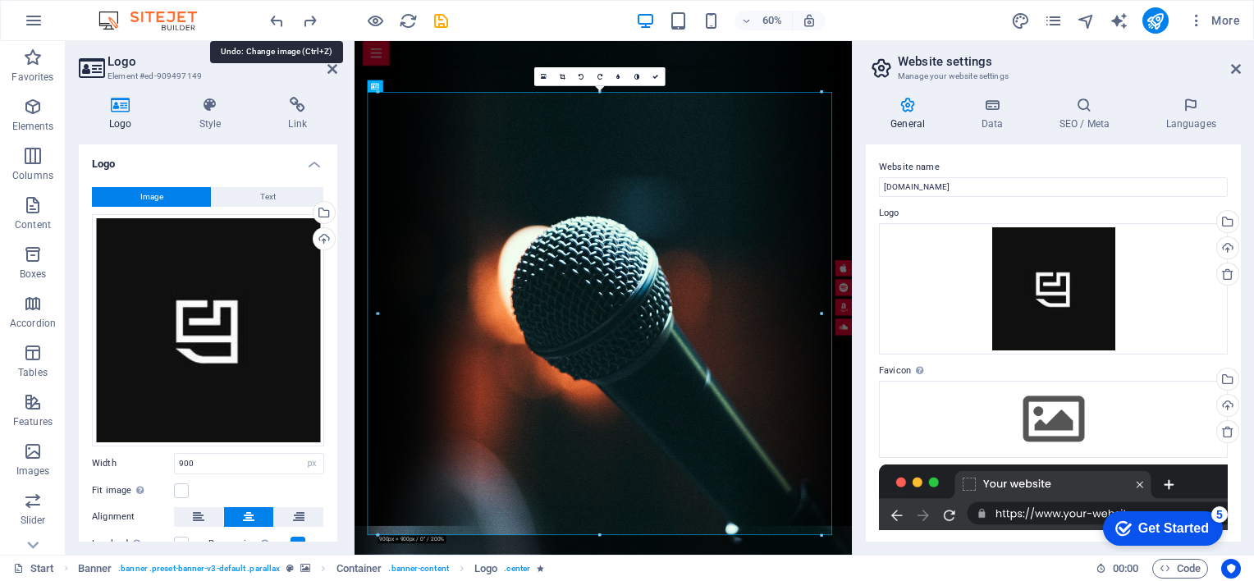
click at [268, 16] on icon "undo" at bounding box center [277, 20] width 19 height 19
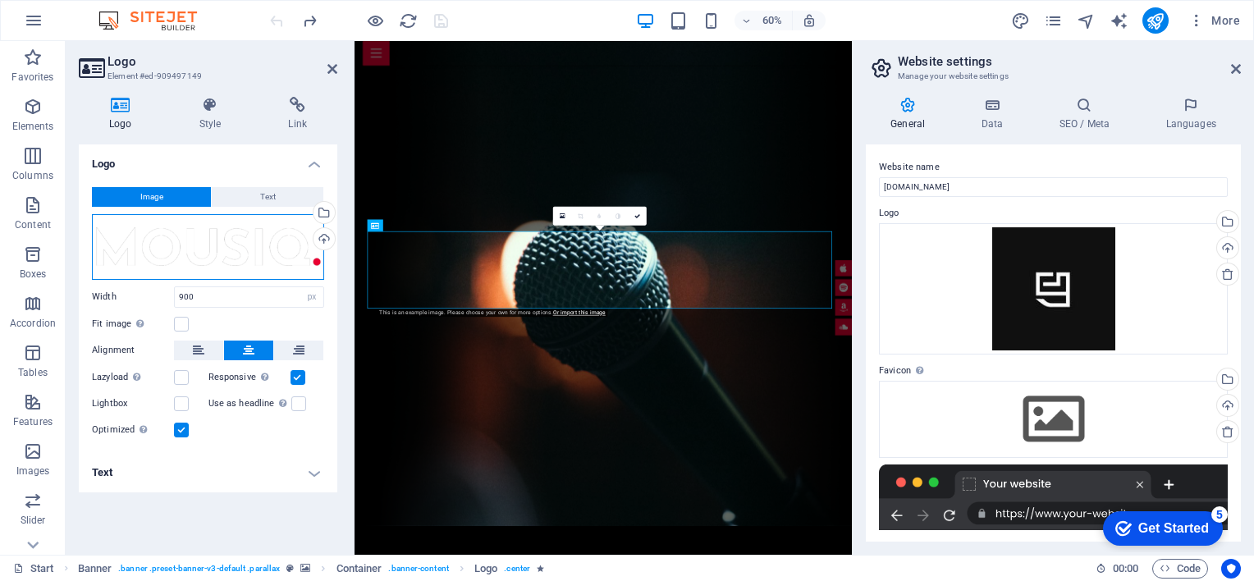
click at [227, 248] on div "Drag files here, click to choose files or select files from Files or our free s…" at bounding box center [208, 247] width 232 height 66
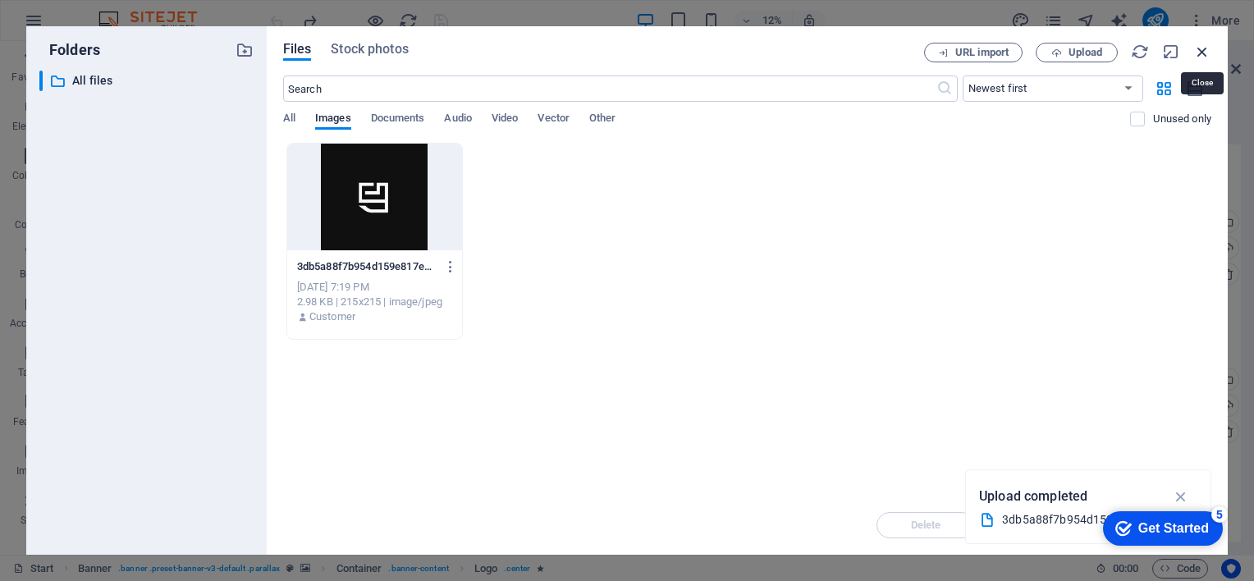
click at [1201, 47] on icon "button" at bounding box center [1202, 52] width 18 height 18
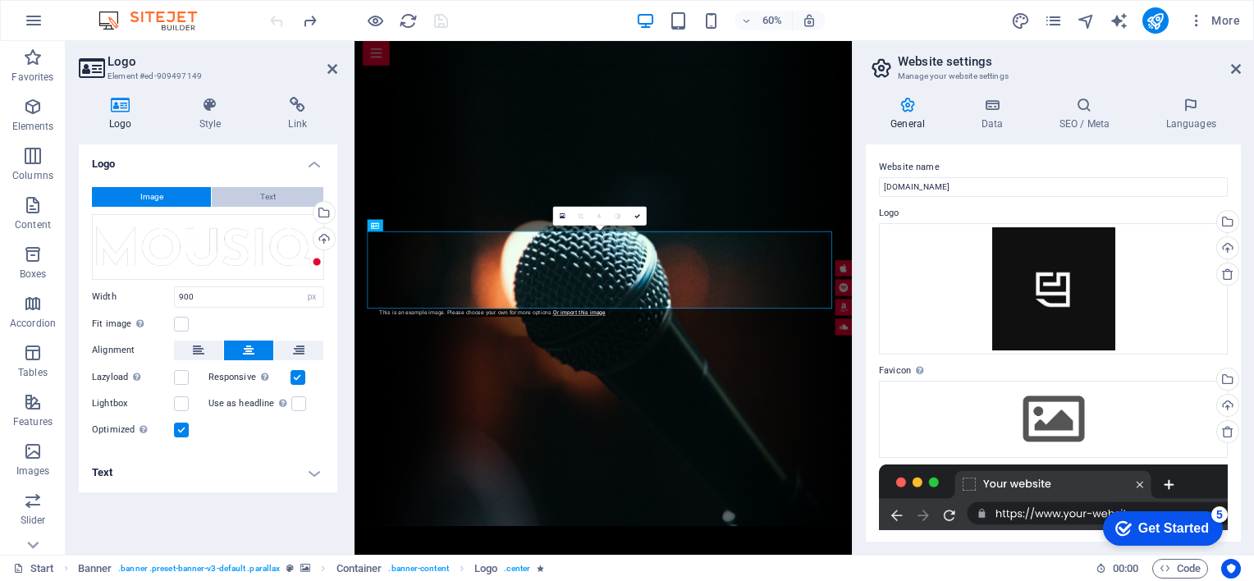
click at [260, 197] on span "Text" at bounding box center [268, 197] width 16 height 20
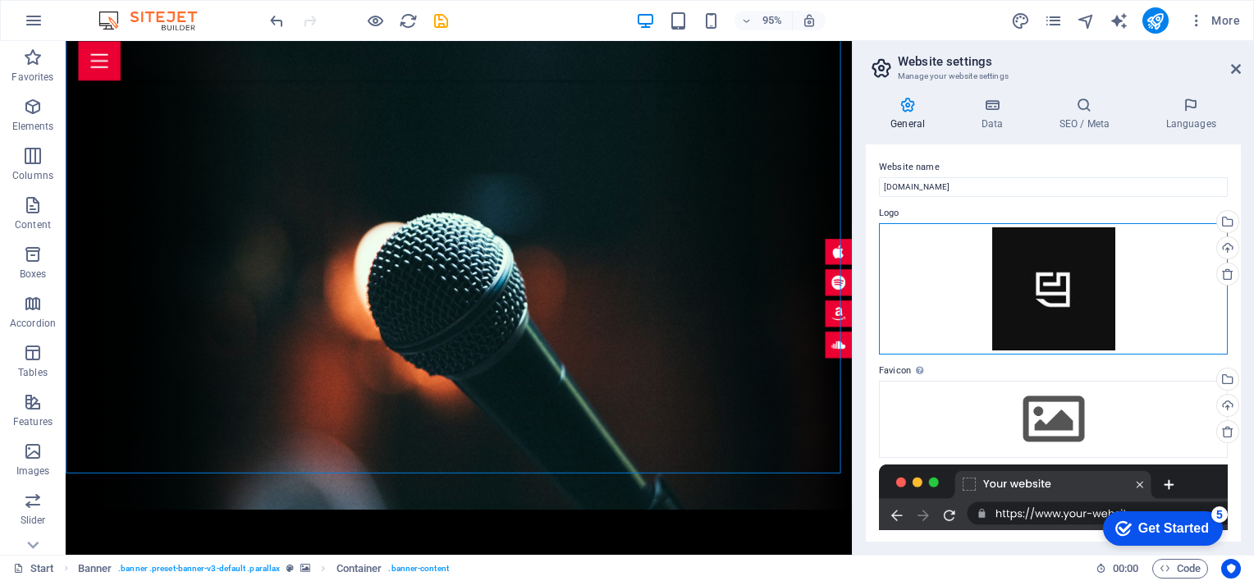
click at [1044, 302] on div "Drag files here, click to choose files or select files from Files or our free s…" at bounding box center [1053, 288] width 349 height 131
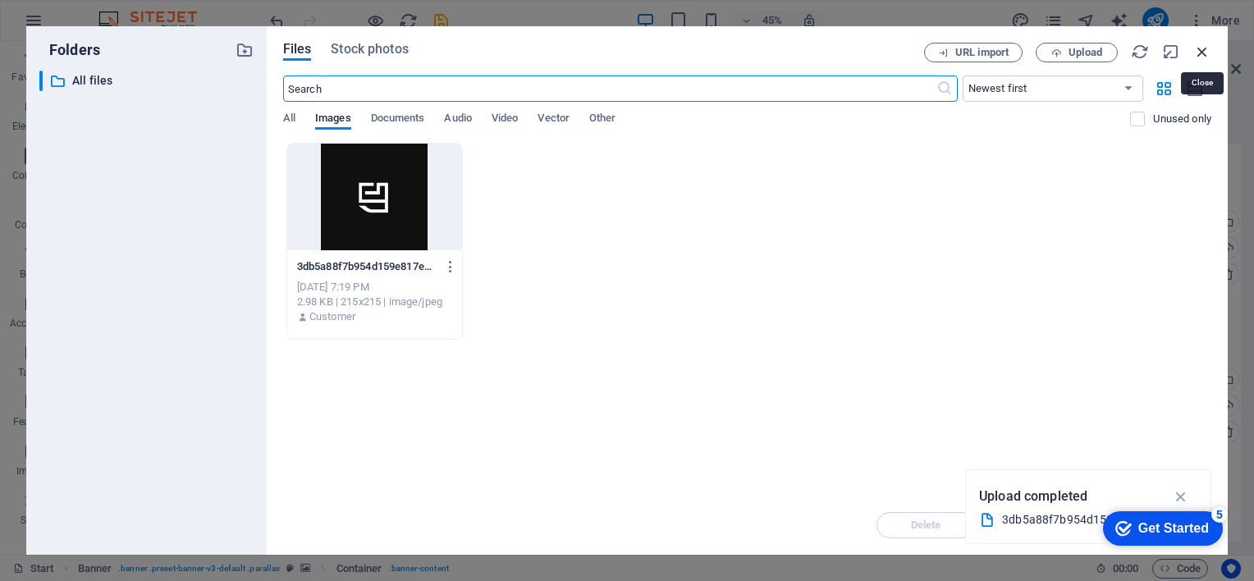
click at [1201, 50] on icon "button" at bounding box center [1202, 52] width 18 height 18
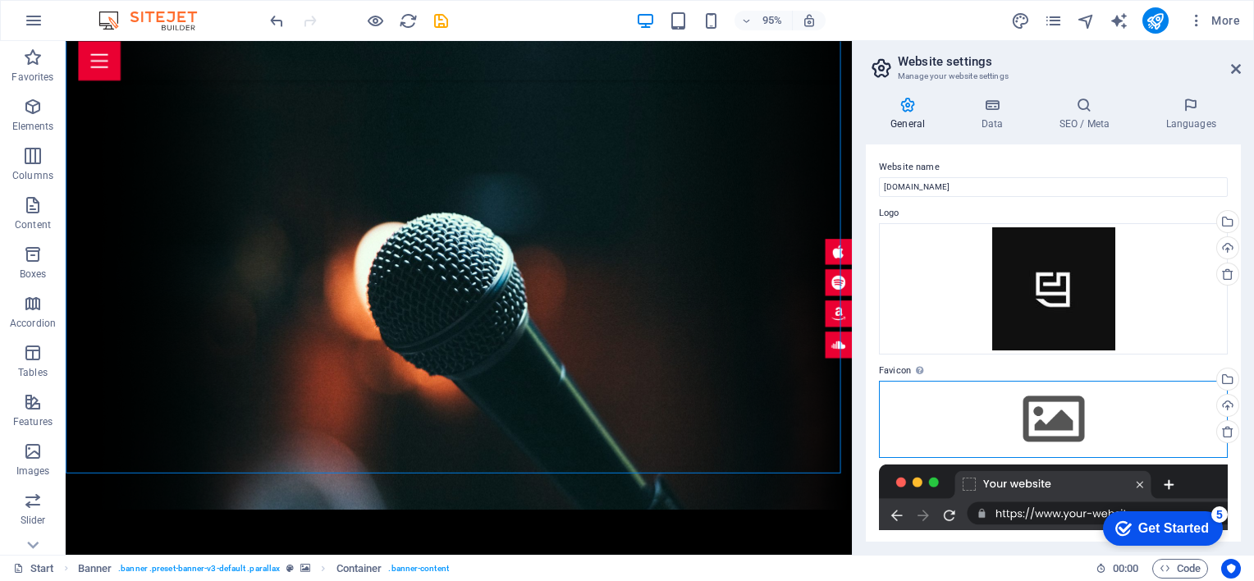
click at [1056, 423] on div "Drag files here, click to choose files or select files from Files or our free s…" at bounding box center [1053, 419] width 349 height 77
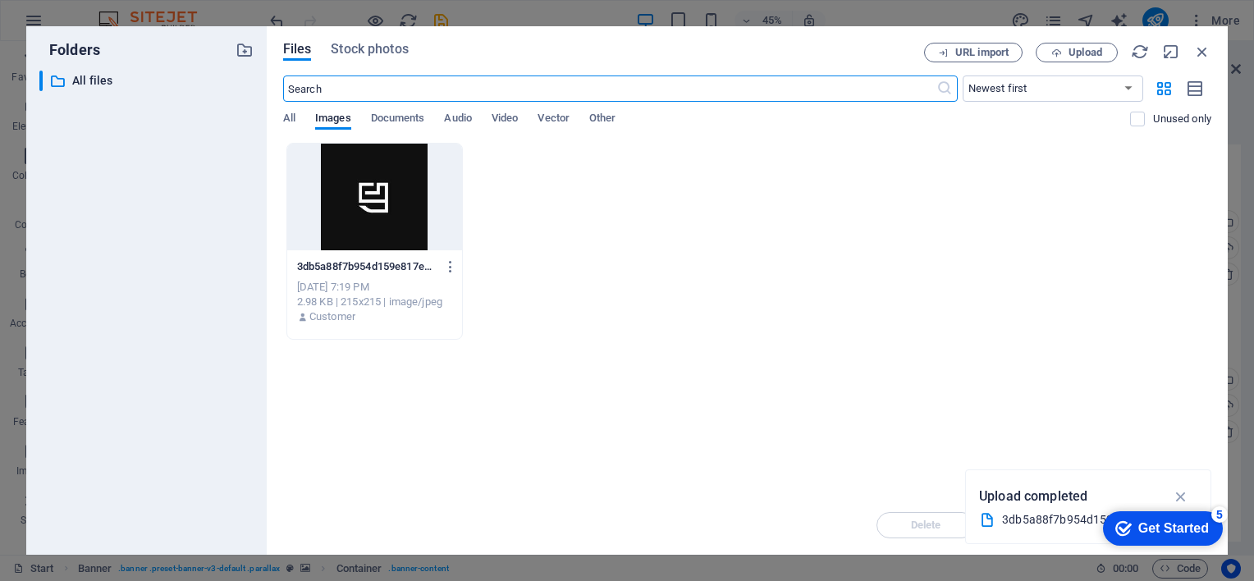
click at [391, 184] on div at bounding box center [374, 197] width 175 height 107
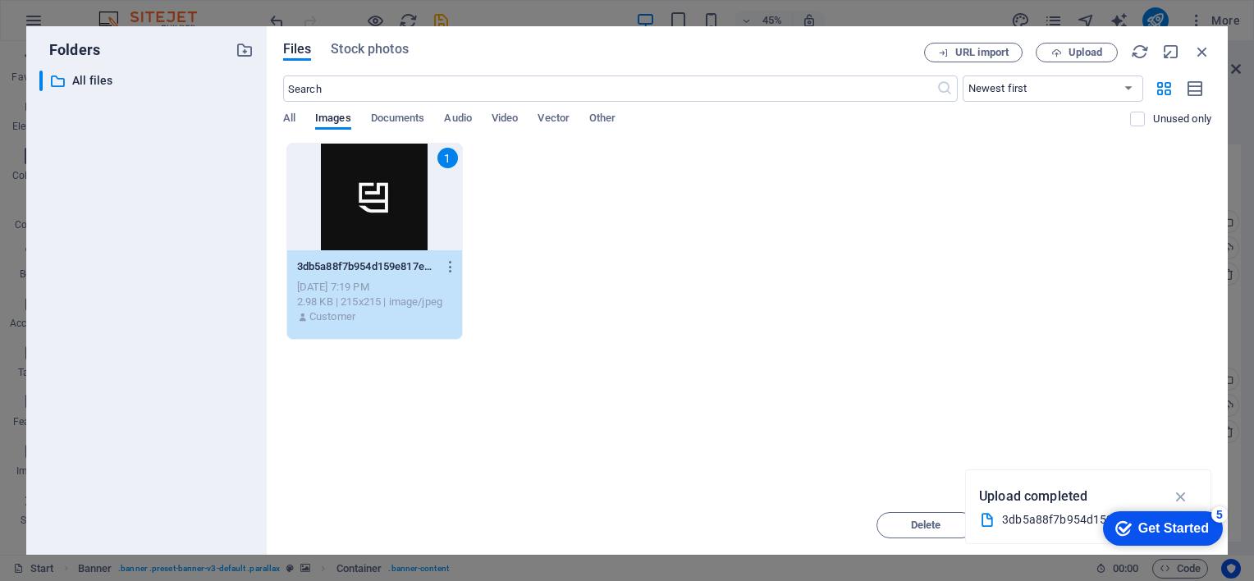
click at [991, 63] on div "Files Stock photos URL import Upload ​ Newest first Oldest first Name (A-Z) Nam…" at bounding box center [747, 291] width 928 height 496
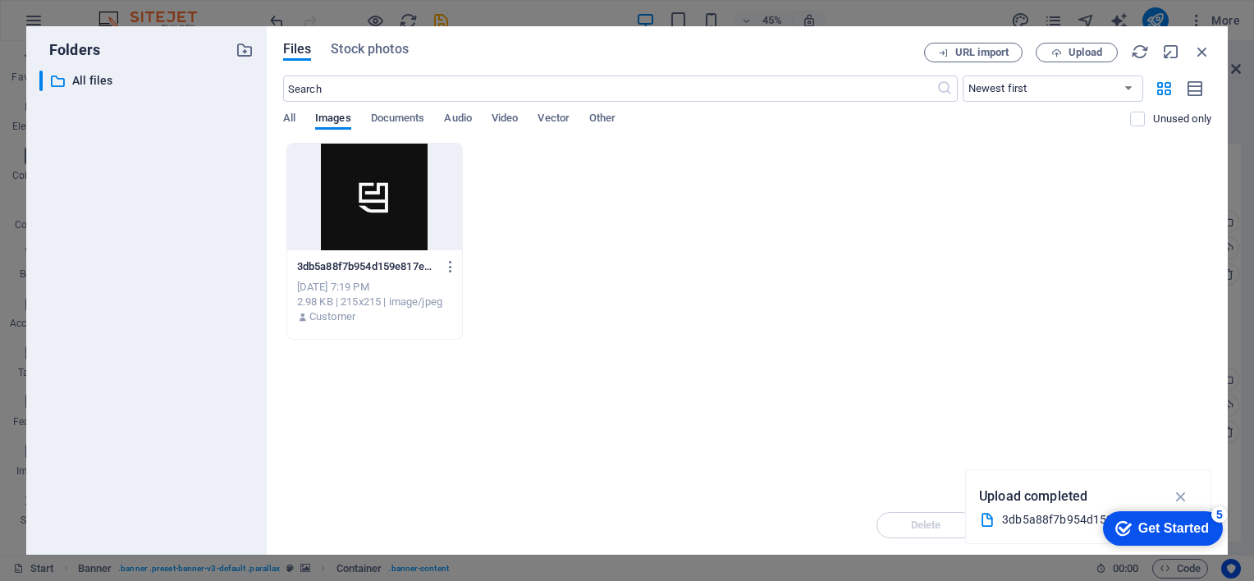
click at [381, 214] on div at bounding box center [374, 197] width 175 height 107
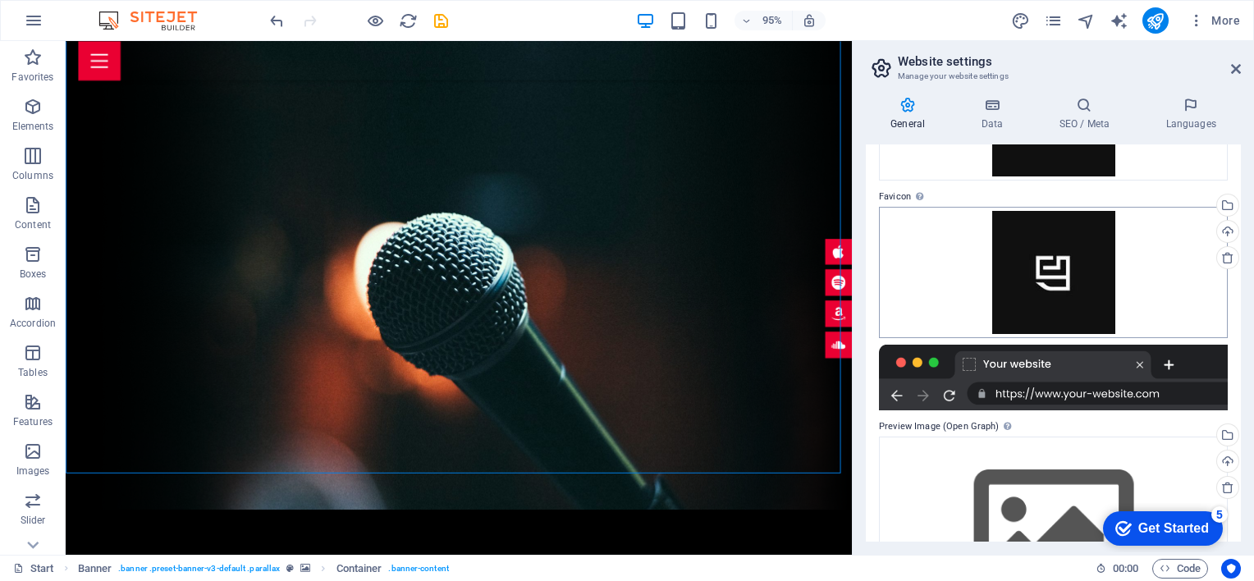
scroll to position [269, 0]
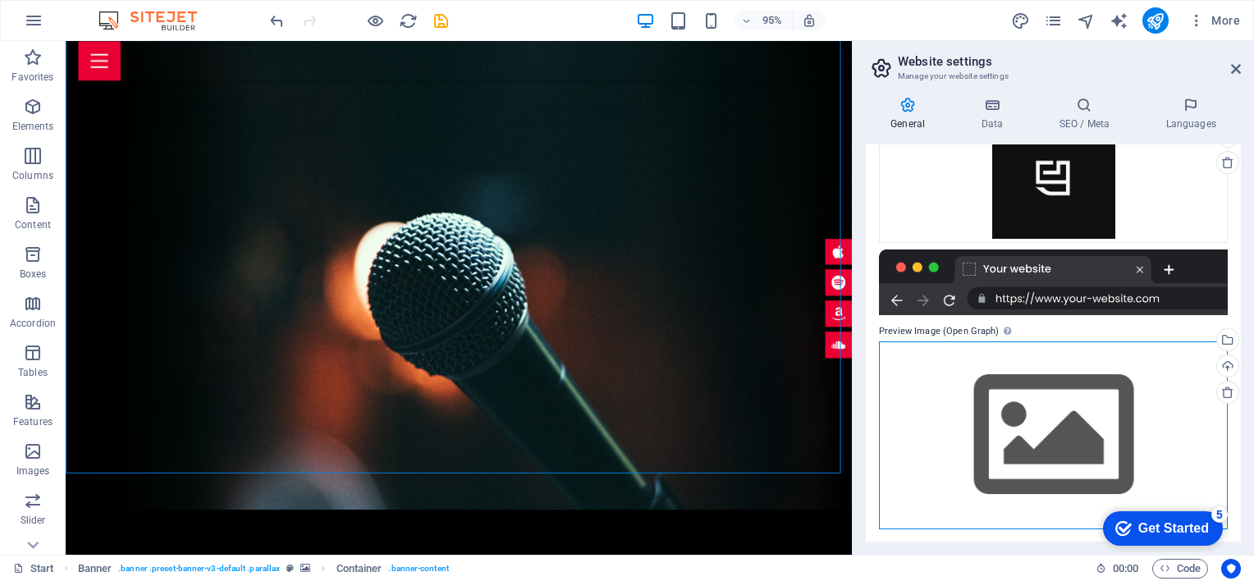
click at [1006, 423] on div "Drag files here, click to choose files or select files from Files or our free s…" at bounding box center [1053, 435] width 349 height 188
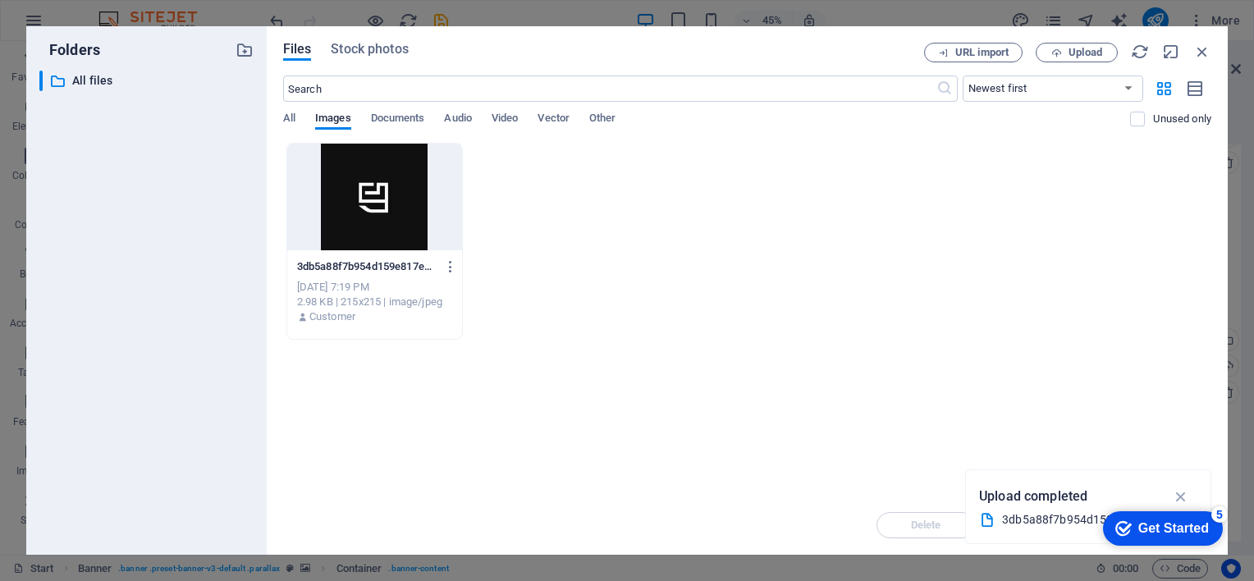
click at [367, 187] on div at bounding box center [374, 197] width 175 height 107
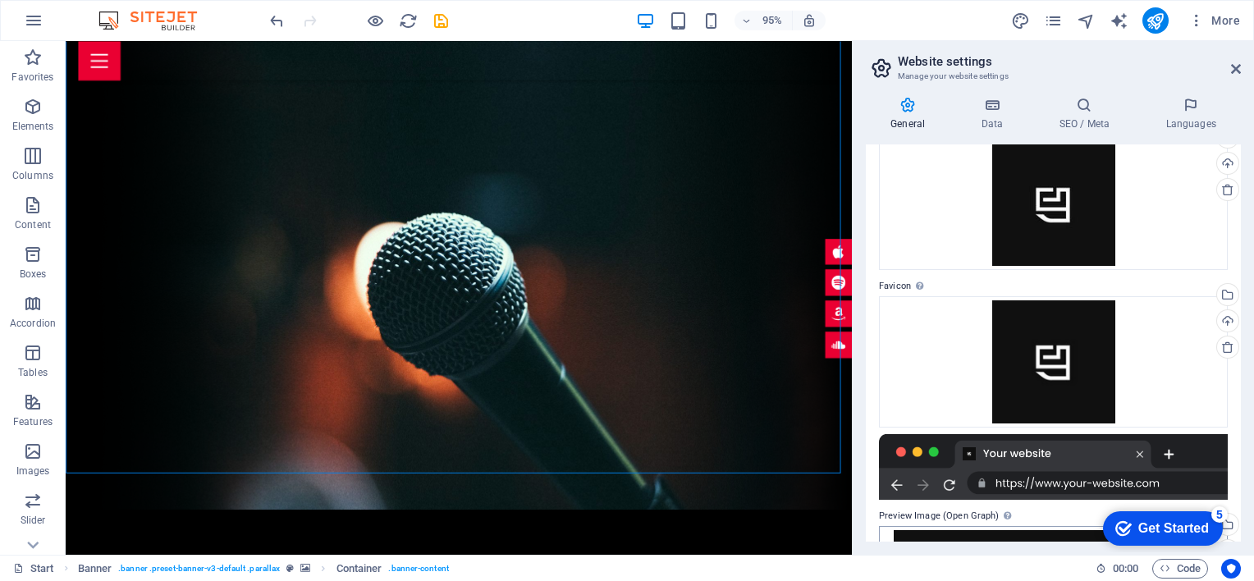
scroll to position [0, 0]
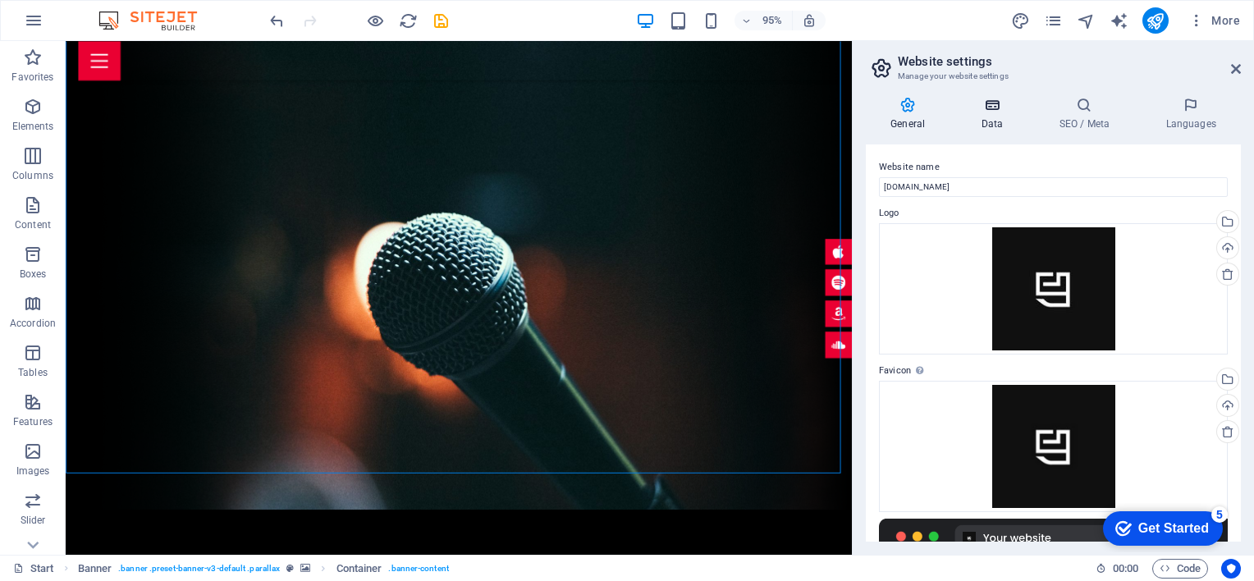
click at [988, 105] on icon at bounding box center [991, 105] width 71 height 16
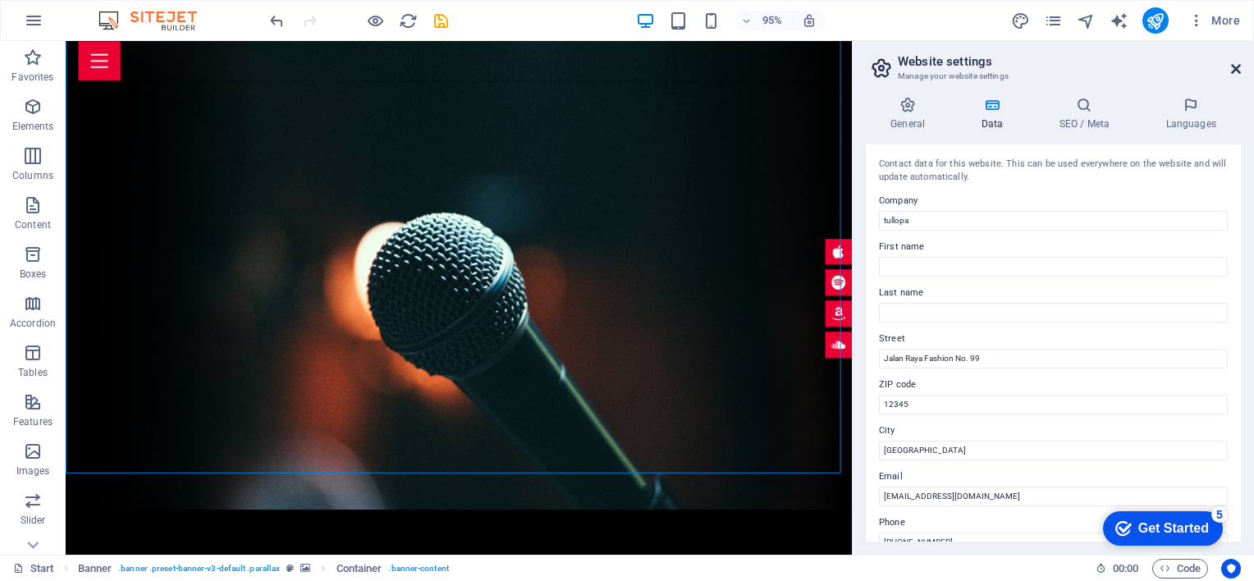
click at [1238, 66] on icon at bounding box center [1236, 68] width 10 height 13
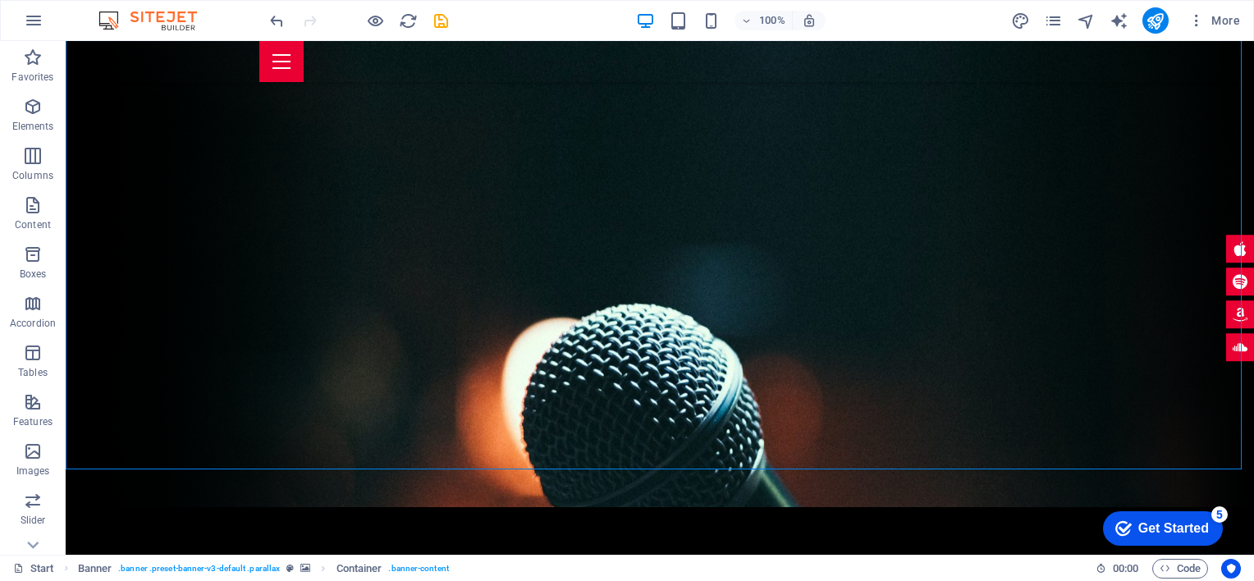
click at [1142, 11] on div "More" at bounding box center [1129, 20] width 236 height 26
click at [1153, 24] on icon "publish" at bounding box center [1155, 20] width 19 height 19
